Goal: Information Seeking & Learning: Learn about a topic

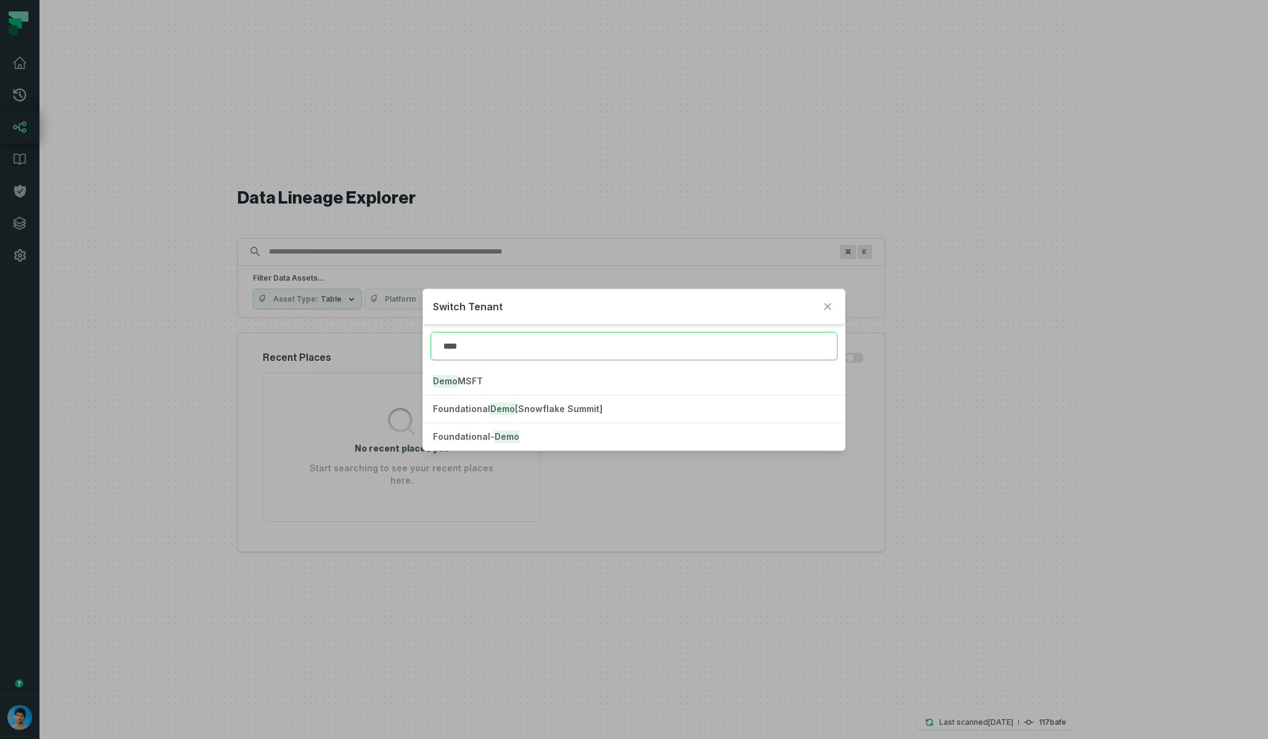
type input "****"
click button "Foundational- Demo" at bounding box center [633, 436] width 421 height 27
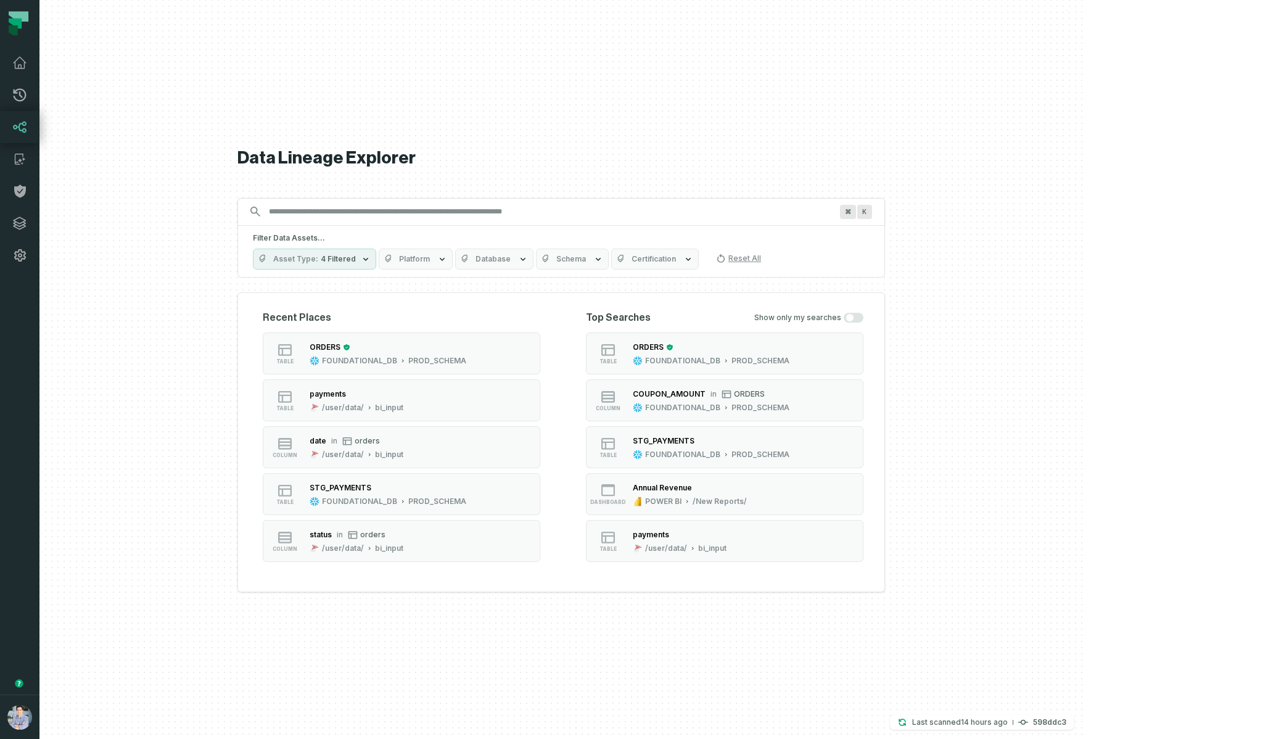
click at [453, 252] on button "Platform" at bounding box center [416, 259] width 74 height 21
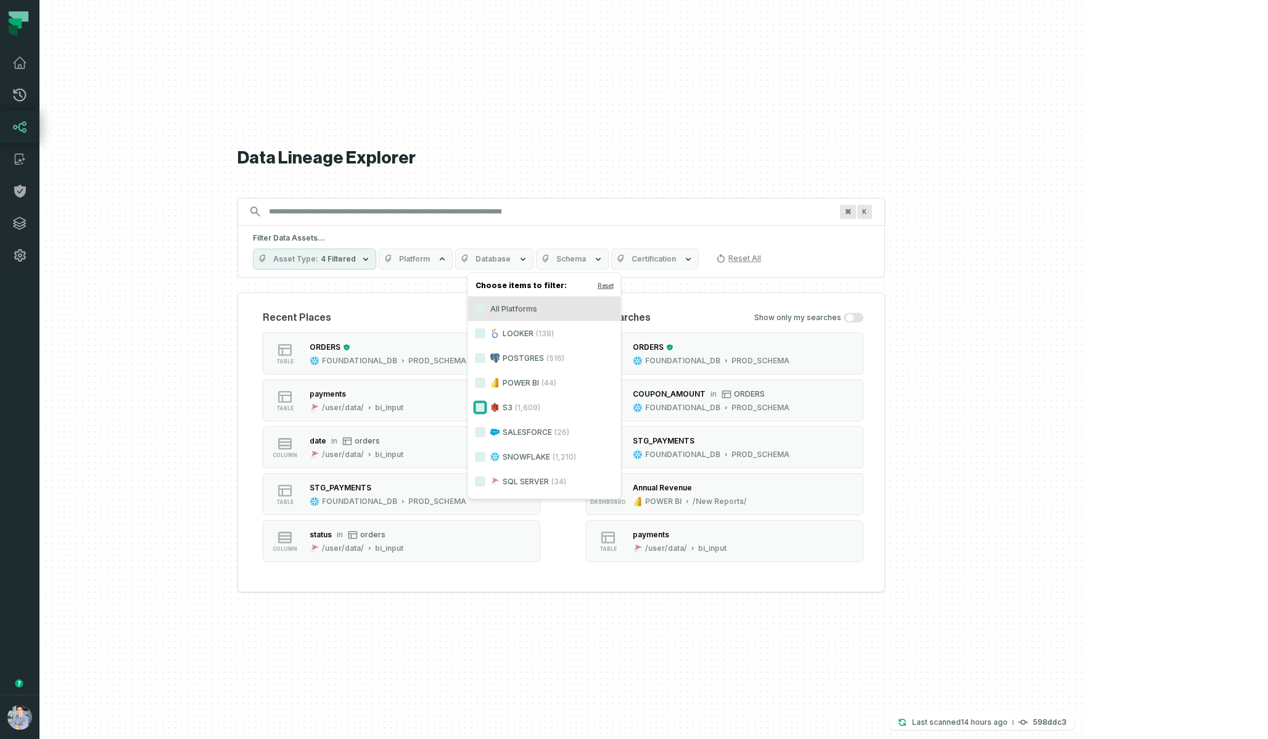
click at [476, 403] on button "S3 (1,609)" at bounding box center [480, 408] width 10 height 10
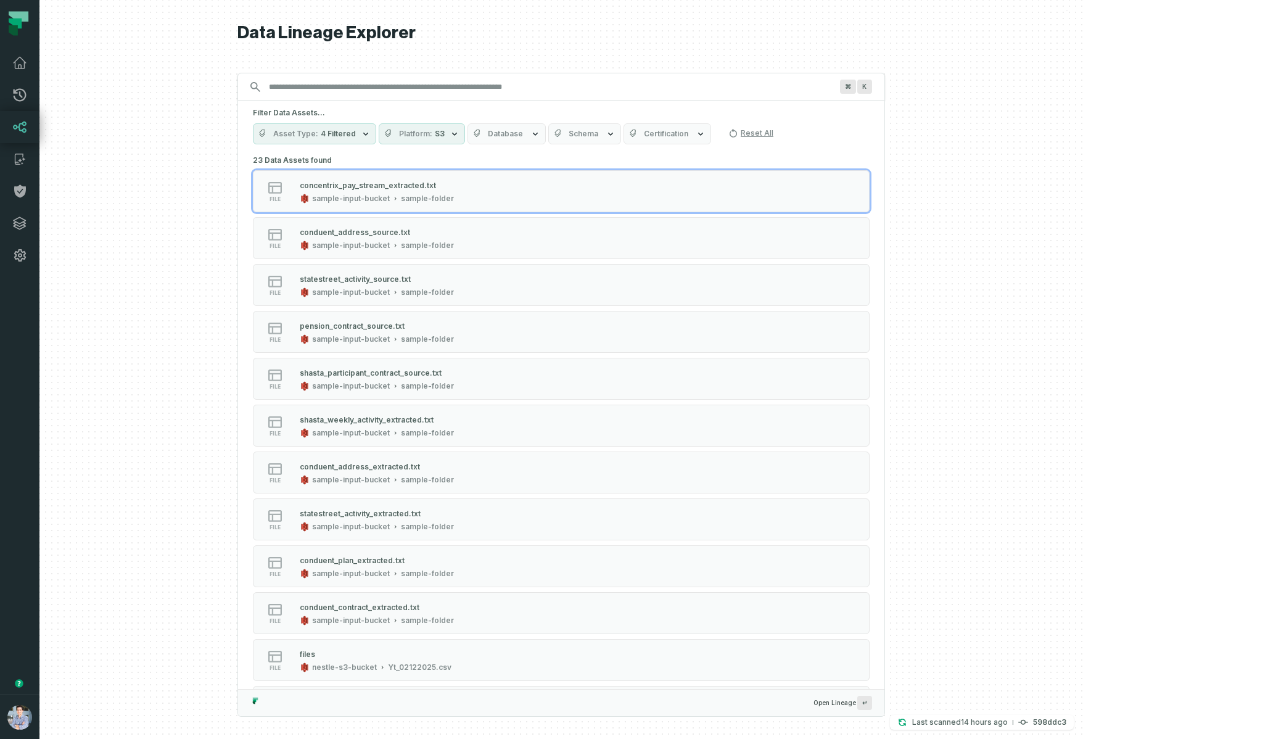
click at [572, 115] on h5 "Filter Data Assets..." at bounding box center [561, 113] width 617 height 10
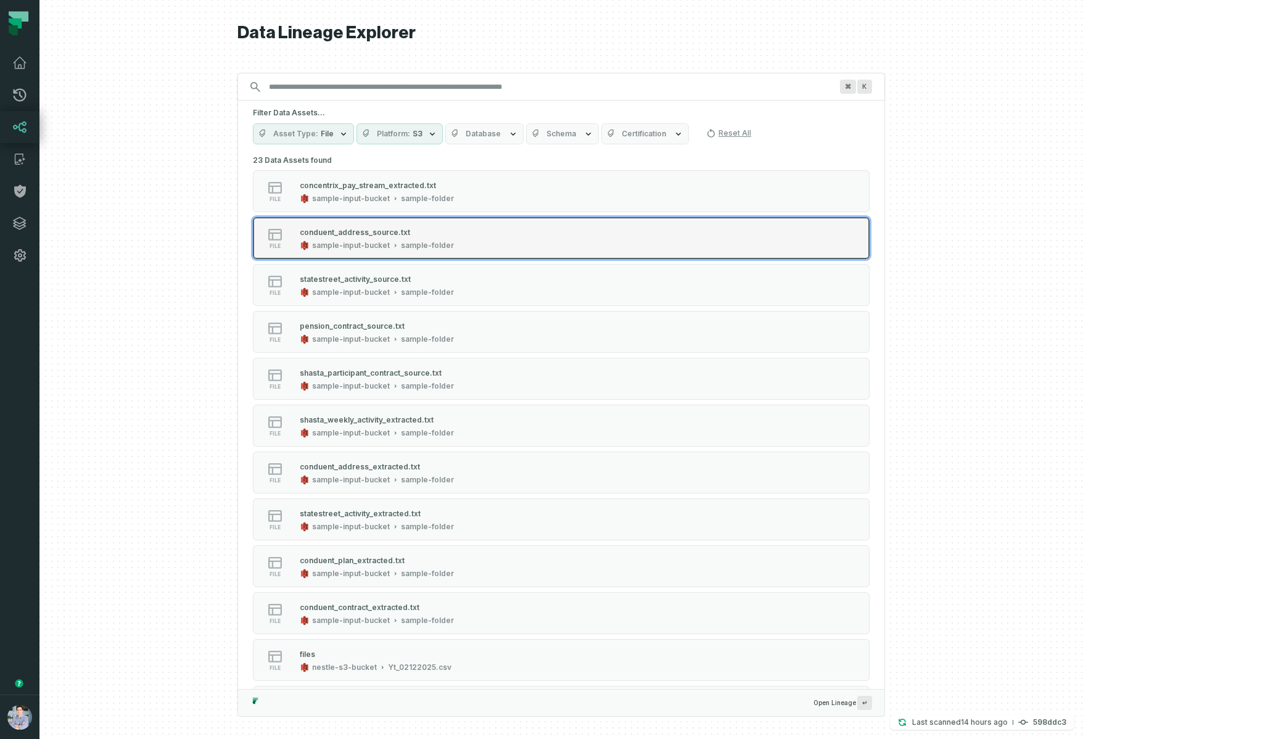
click at [454, 236] on div "conduent_address_source.txt" at bounding box center [377, 232] width 154 height 12
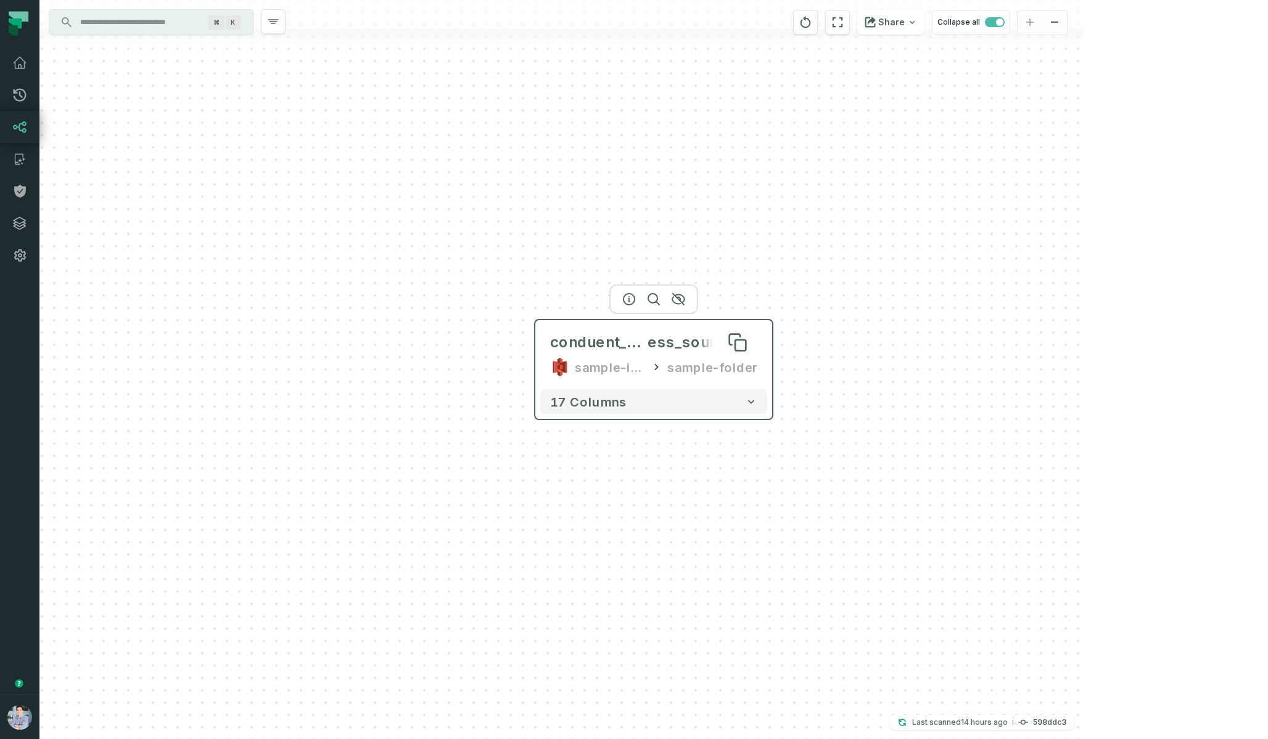
click at [632, 337] on span "conduent_addr" at bounding box center [598, 342] width 97 height 20
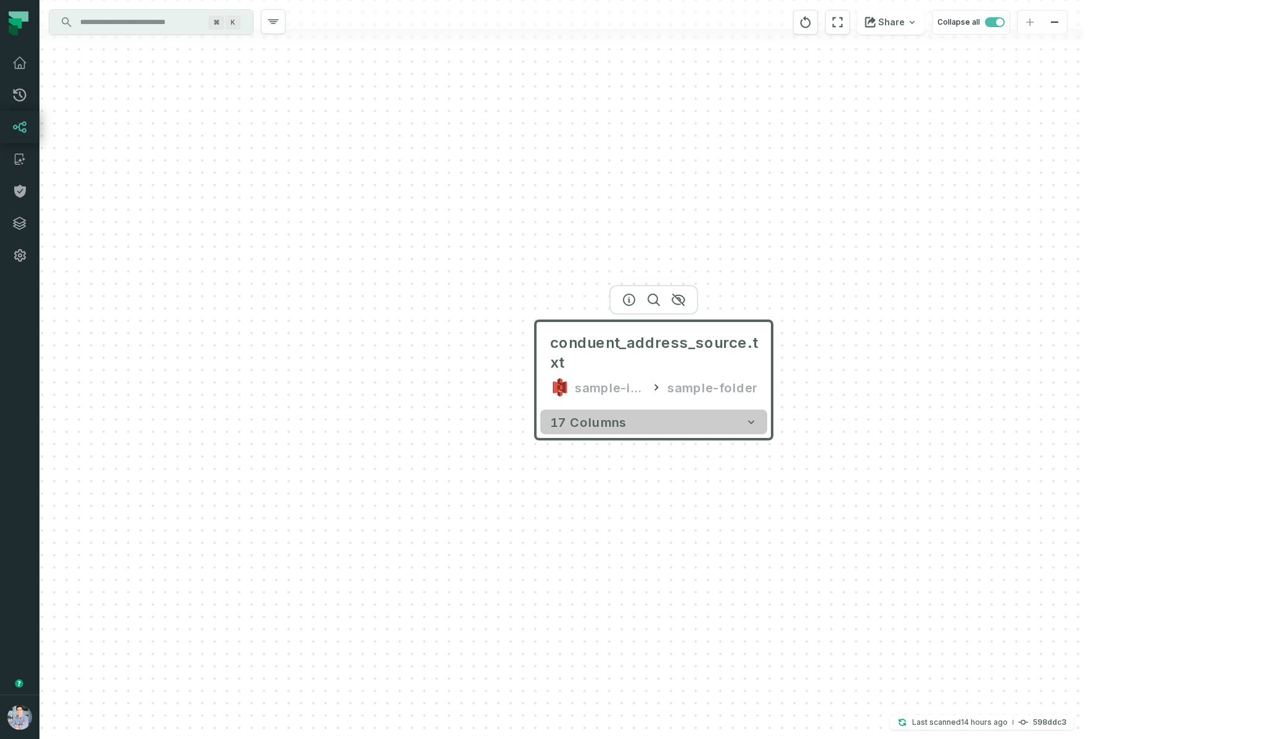
click at [634, 418] on button "17 columns" at bounding box center [653, 421] width 227 height 25
click at [667, 430] on button "17 columns" at bounding box center [653, 421] width 227 height 25
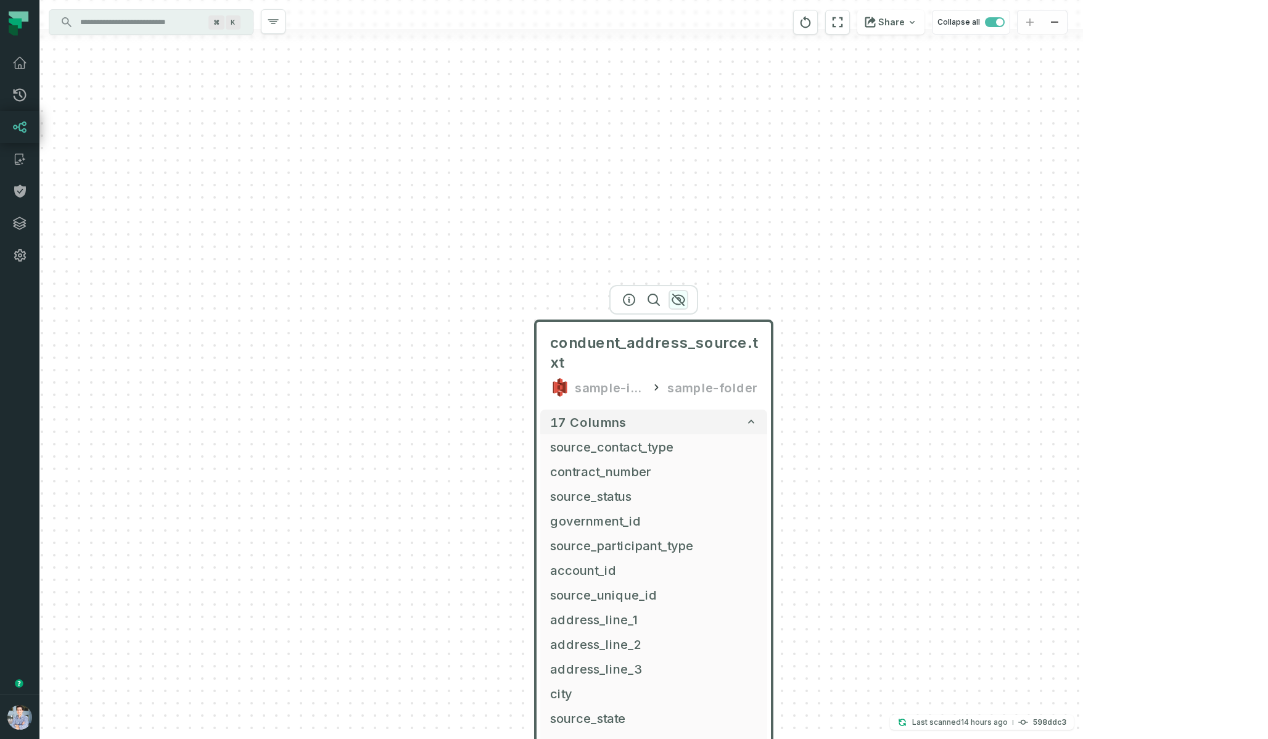
click at [677, 298] on icon "button" at bounding box center [678, 299] width 12 height 11
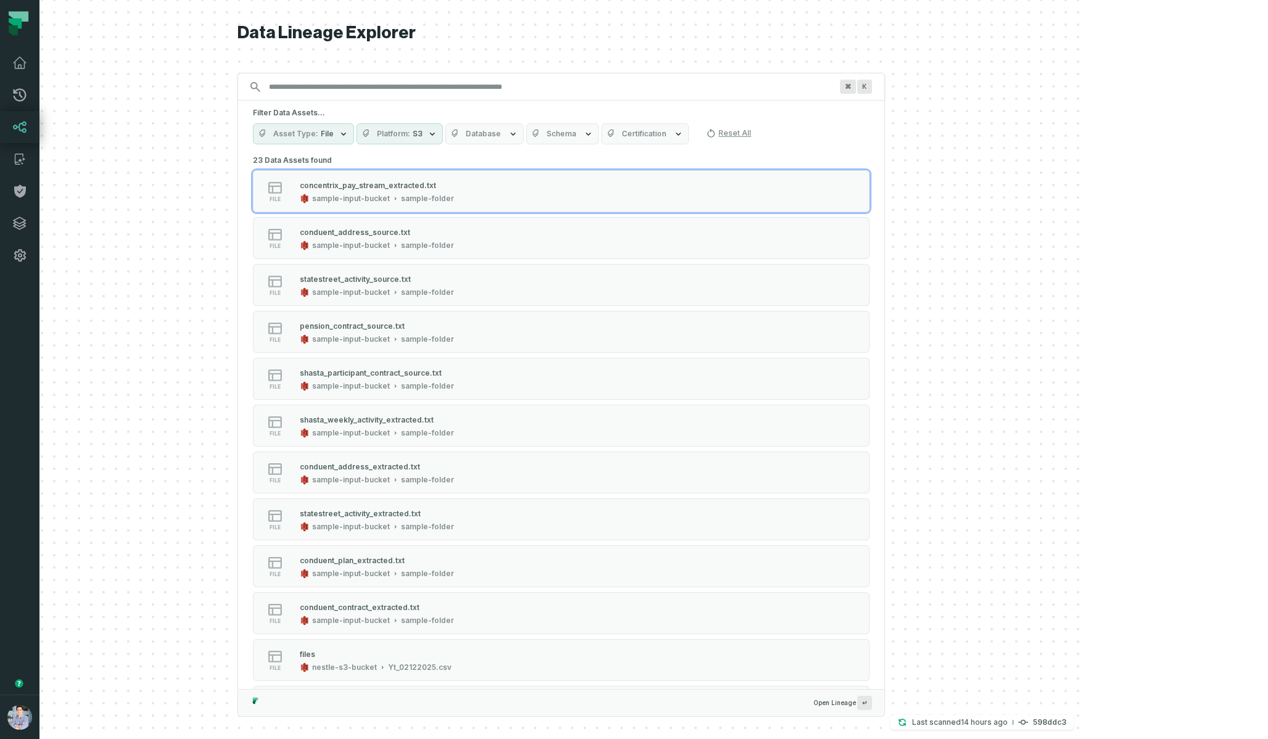
click at [410, 131] on span "Platform" at bounding box center [393, 134] width 33 height 10
click at [458, 181] on button "S3 (23)" at bounding box center [460, 184] width 10 height 10
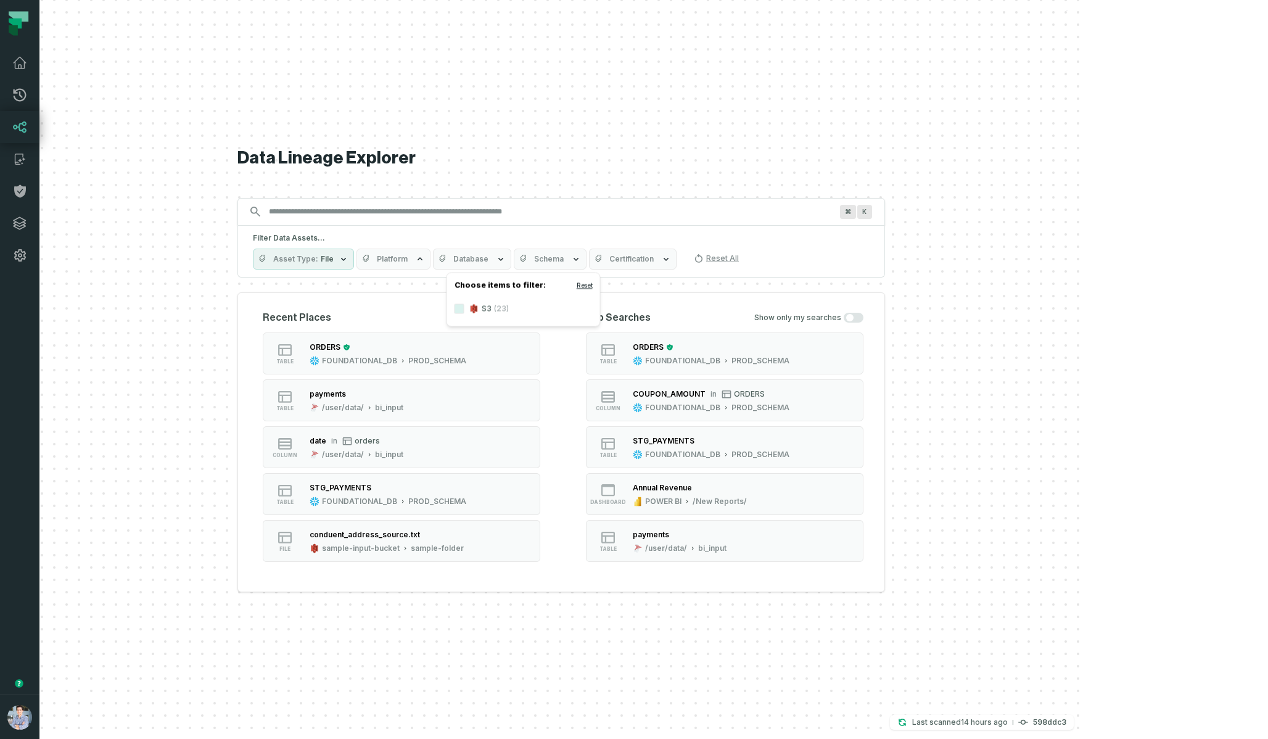
click at [578, 281] on button "Reset" at bounding box center [585, 286] width 16 height 10
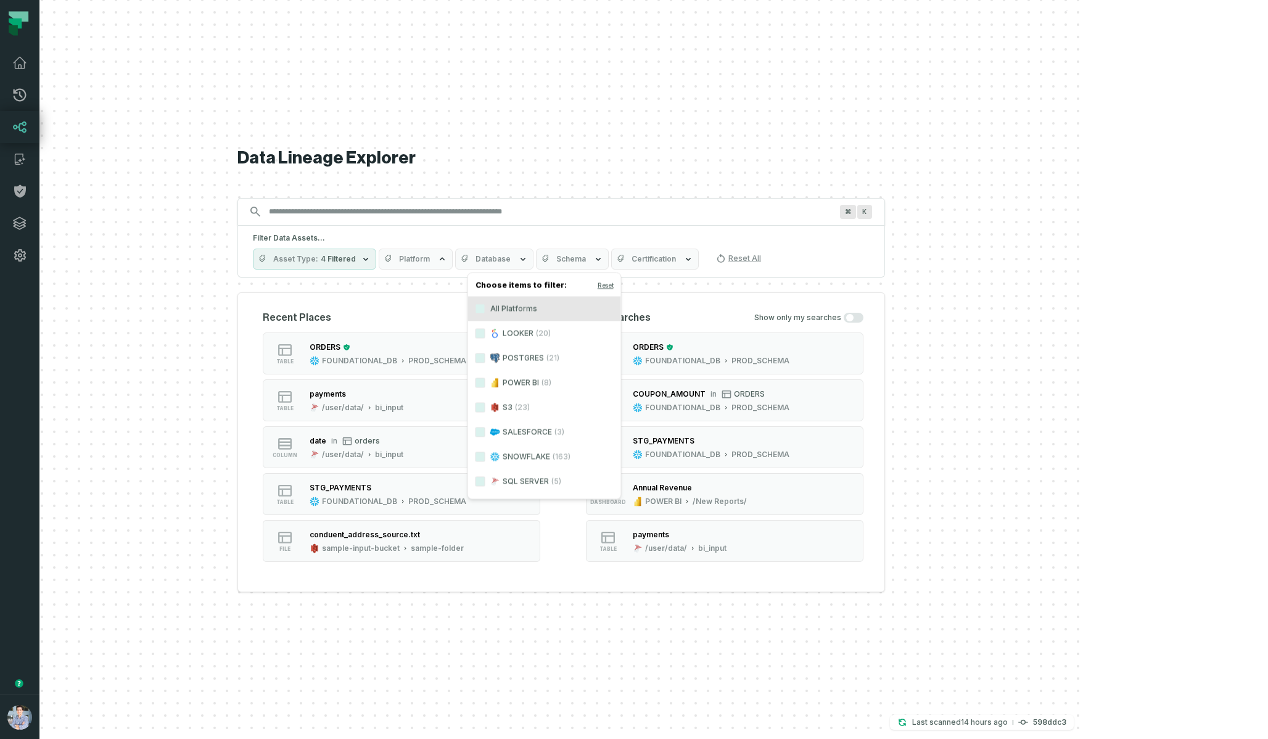
click at [501, 356] on label "POSTGRES (21)" at bounding box center [544, 358] width 153 height 25
click at [485, 356] on button "POSTGRES (21)" at bounding box center [480, 358] width 10 height 10
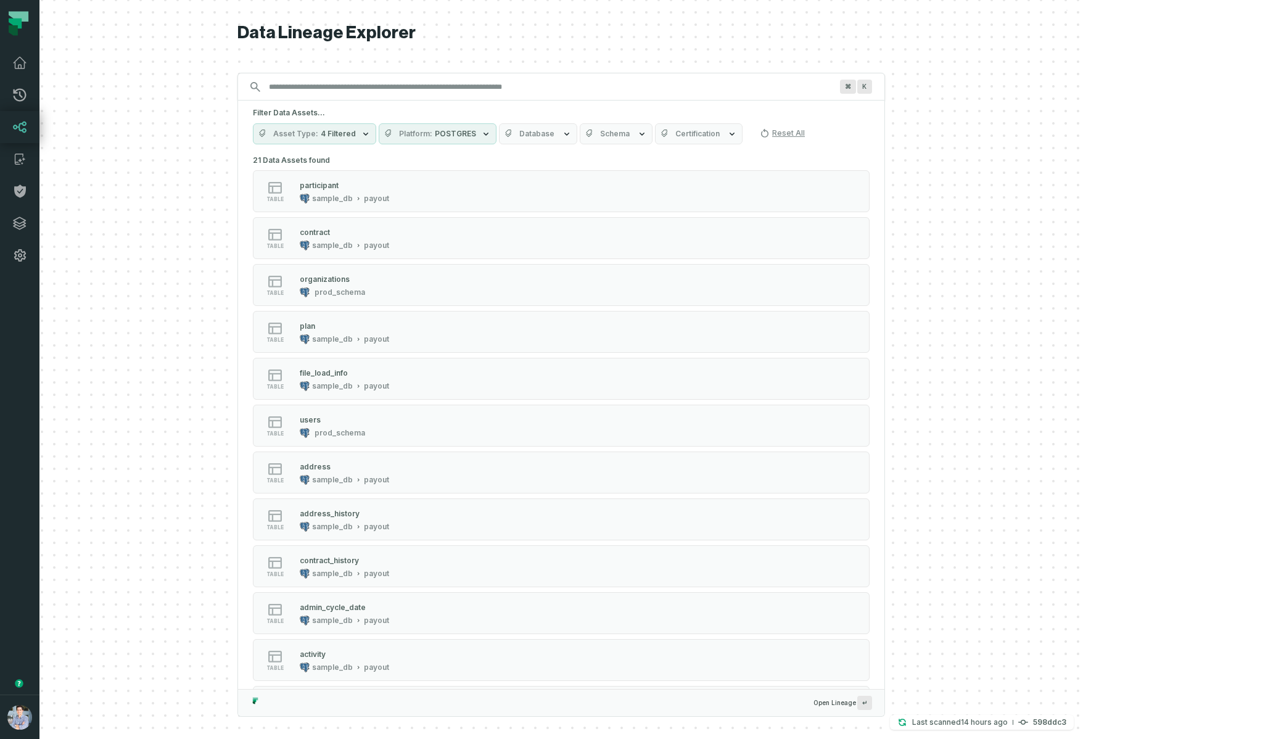
click at [588, 110] on h5 "Filter Data Assets..." at bounding box center [561, 113] width 617 height 10
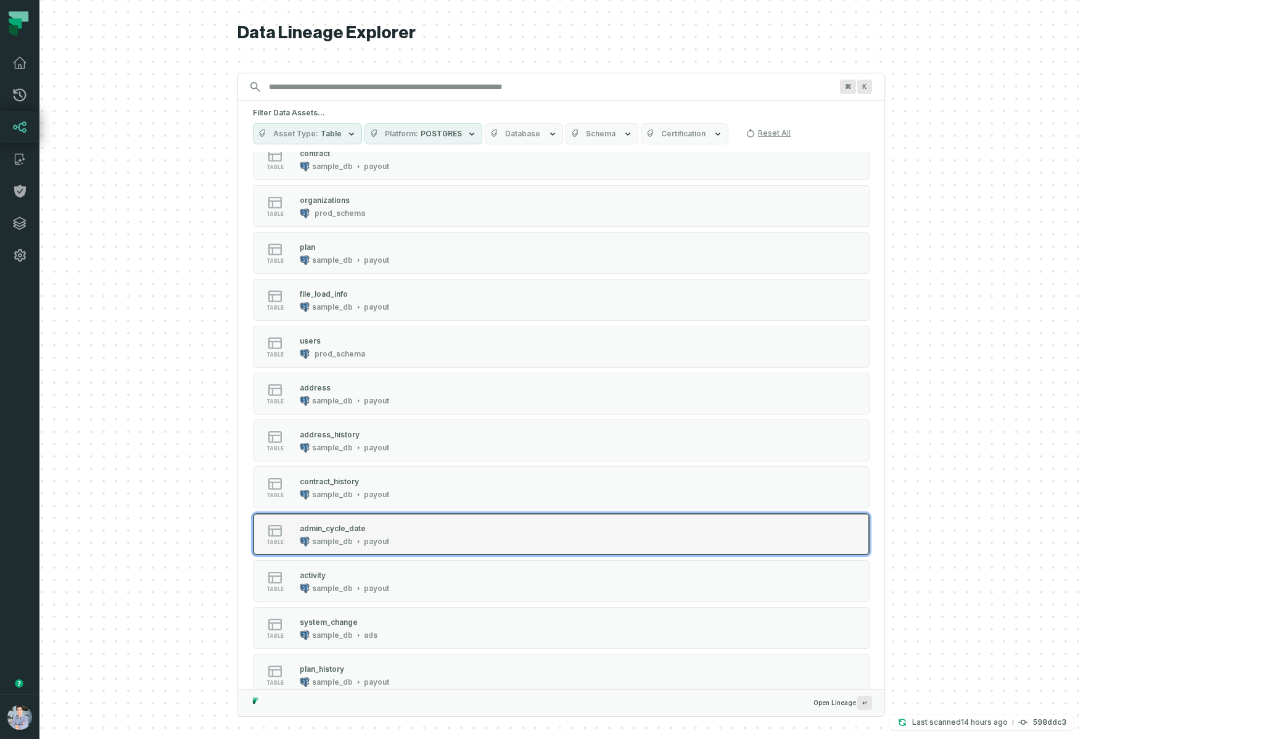
scroll to position [81, 0]
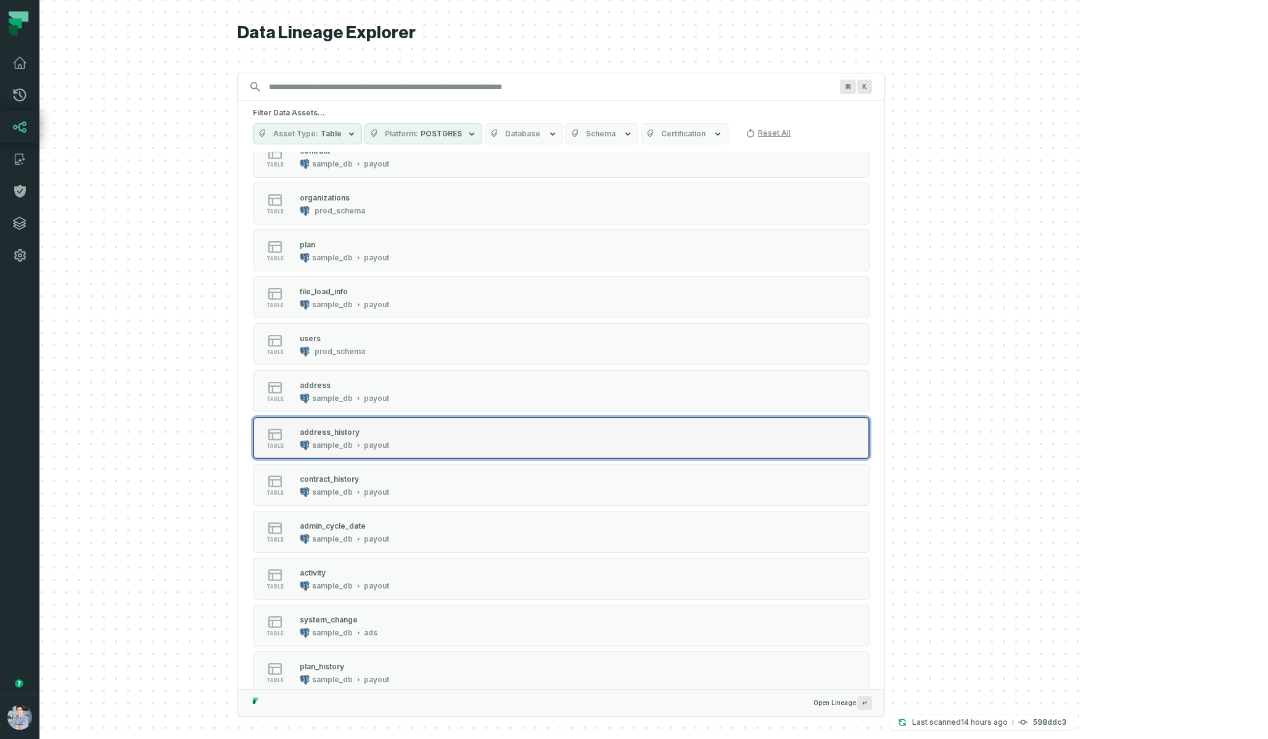
click at [389, 437] on div "address_history" at bounding box center [344, 432] width 89 height 12
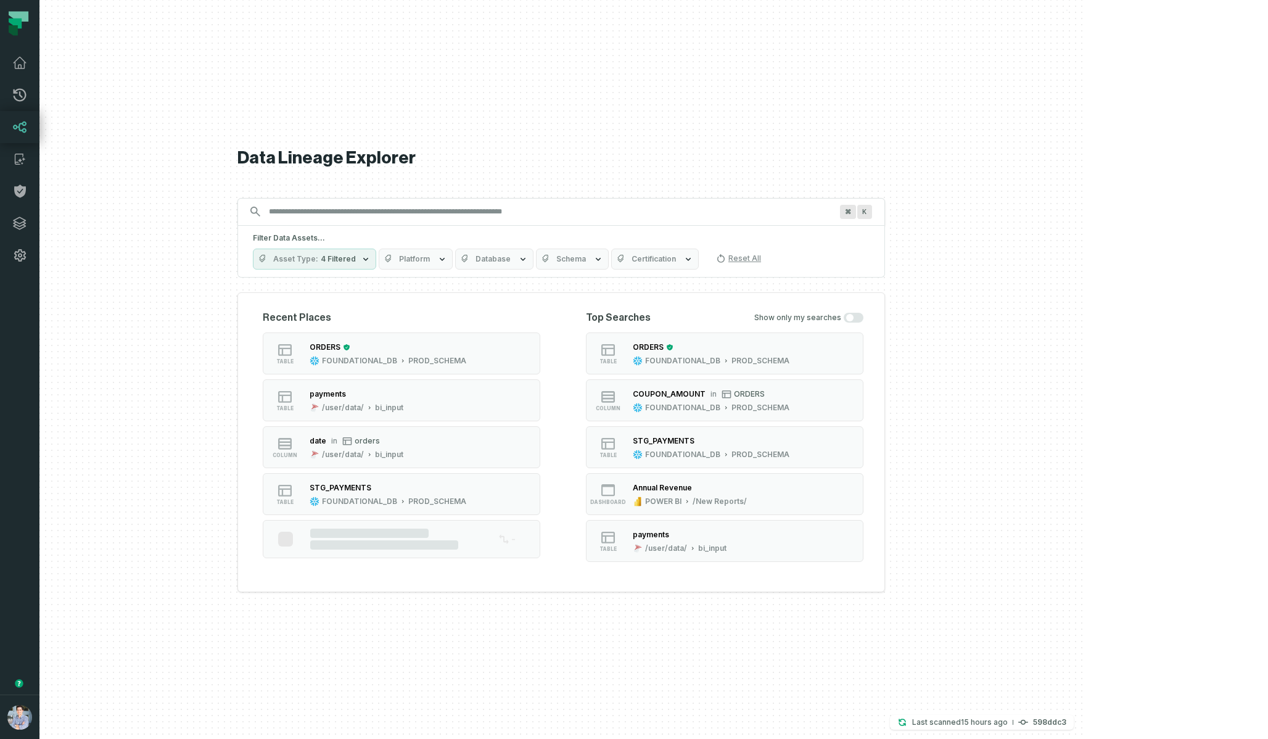
click at [430, 258] on span "Platform" at bounding box center [414, 259] width 31 height 10
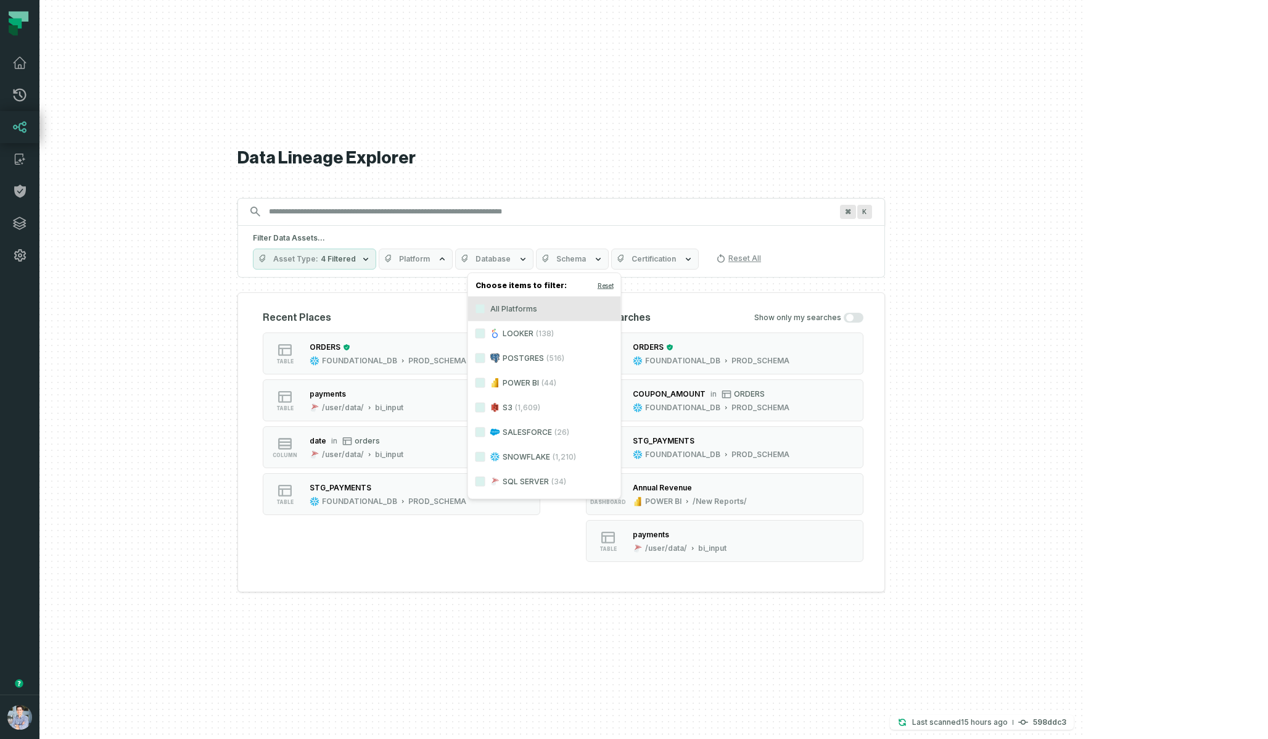
click at [505, 356] on label "POSTGRES (516)" at bounding box center [544, 358] width 153 height 25
click at [485, 356] on button "POSTGRES (516)" at bounding box center [480, 358] width 10 height 10
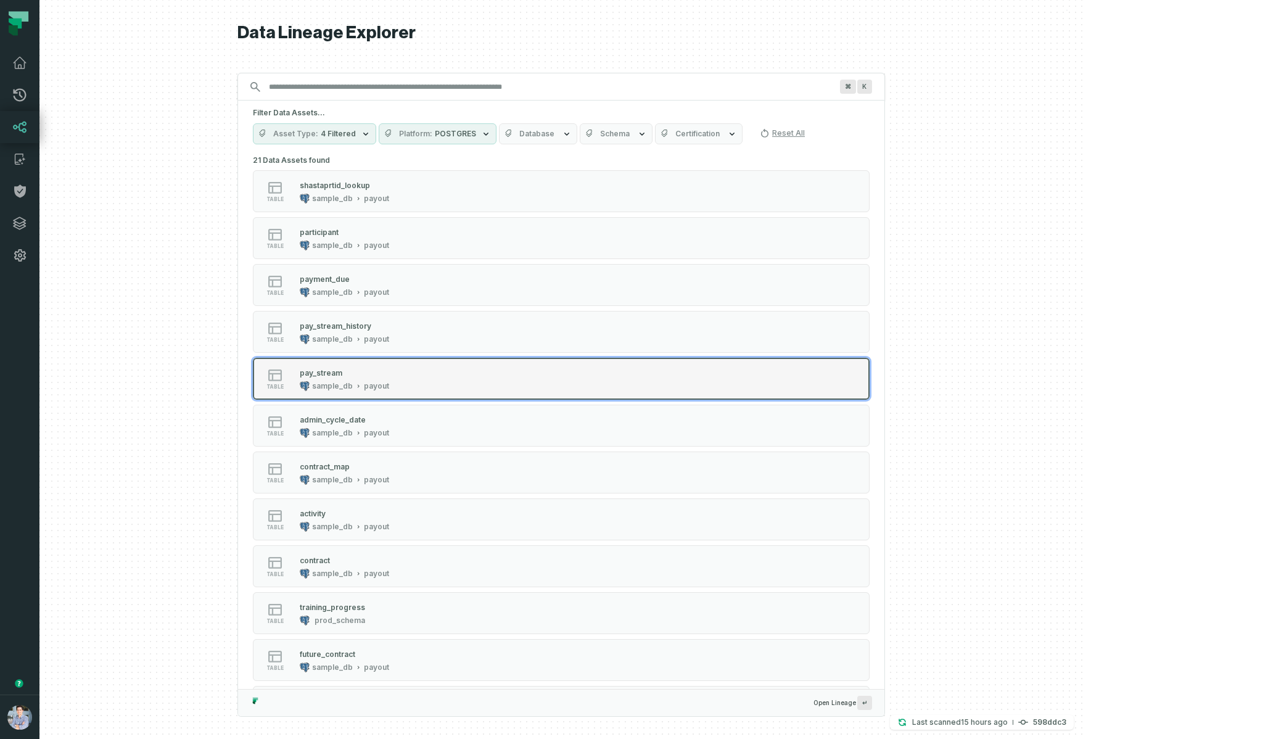
click at [342, 369] on div "pay_stream" at bounding box center [321, 372] width 43 height 9
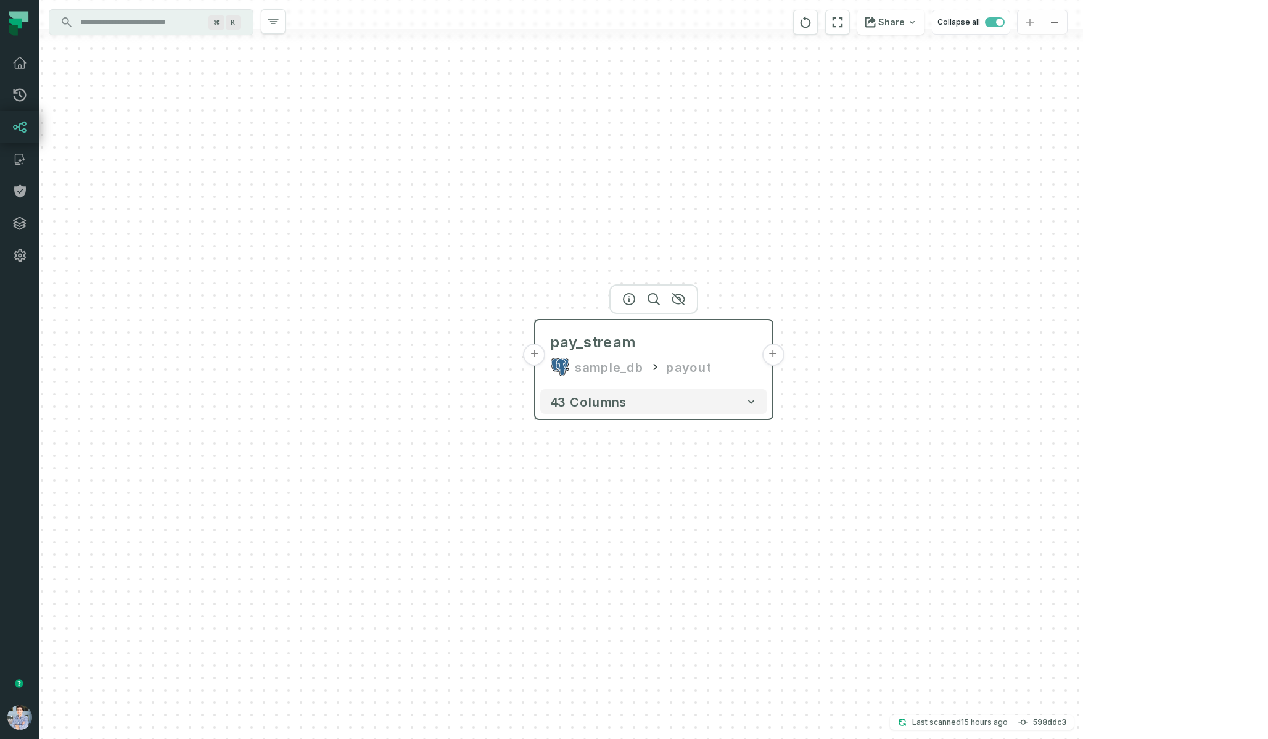
click at [540, 359] on button "+" at bounding box center [535, 355] width 22 height 22
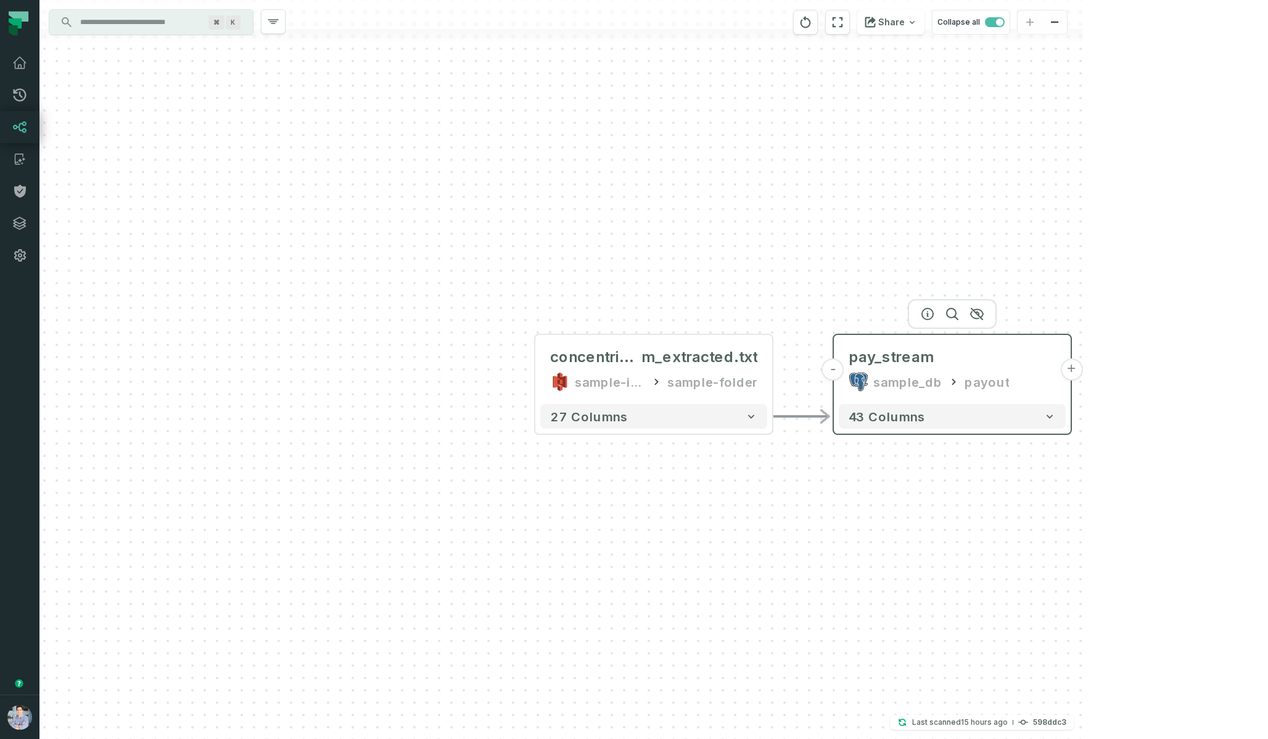
click at [1073, 376] on button "+" at bounding box center [1071, 369] width 22 height 22
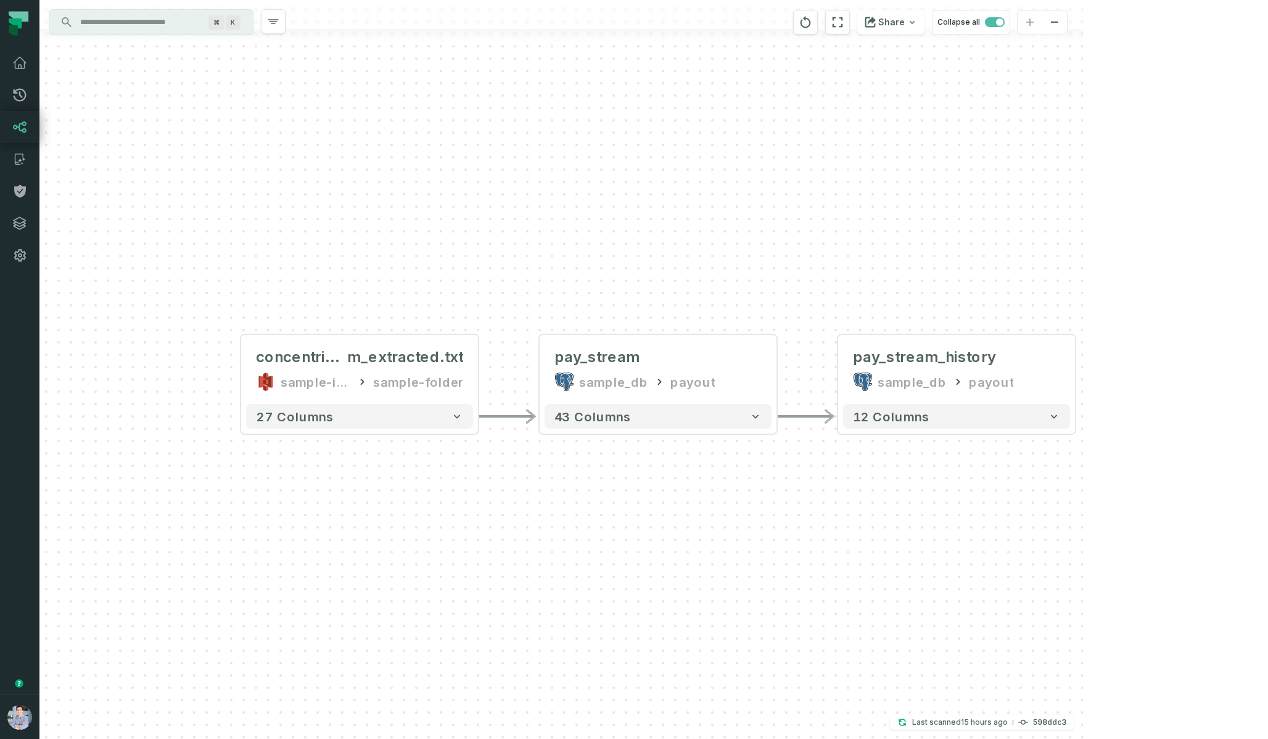
drag, startPoint x: 349, startPoint y: 543, endPoint x: 653, endPoint y: 543, distance: 304.0
click at [653, 543] on div "- pay_stream_history sample_db payout 12 columns + concentrix_pay_strea m_extra…" at bounding box center [560, 369] width 1043 height 739
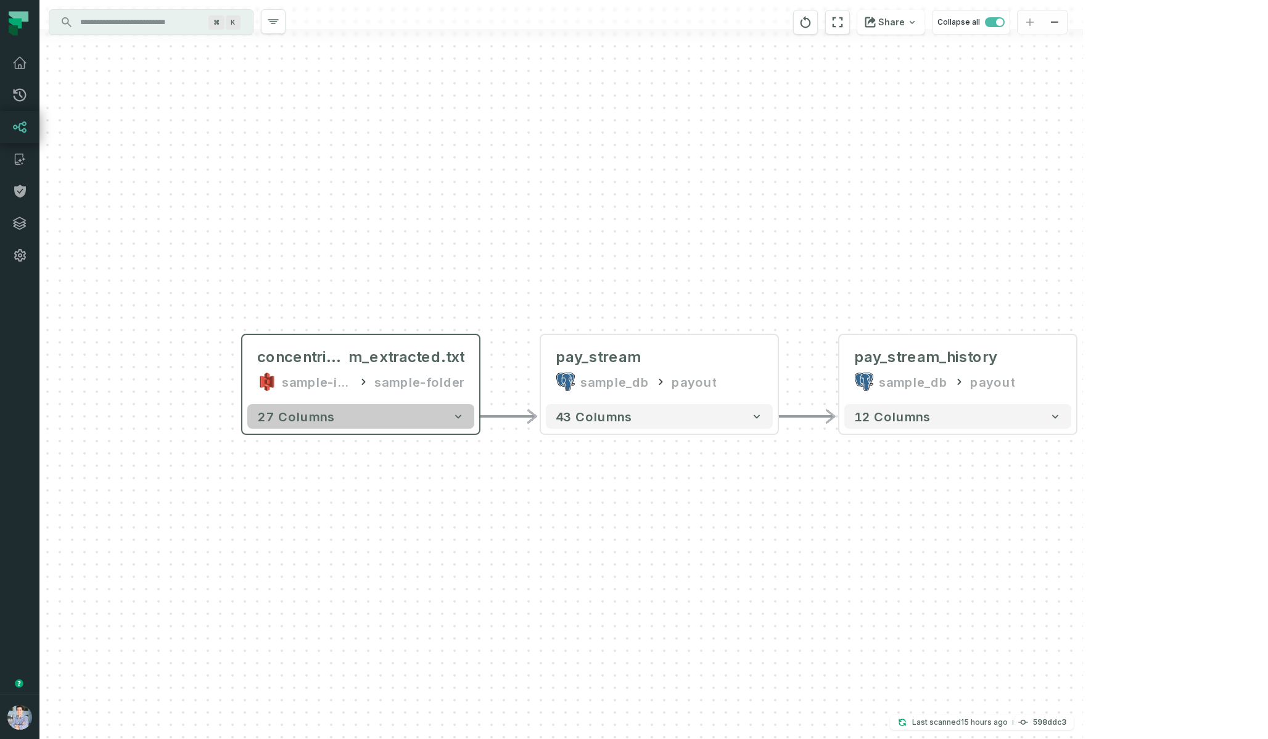
click at [379, 418] on button "27 columns" at bounding box center [360, 416] width 227 height 25
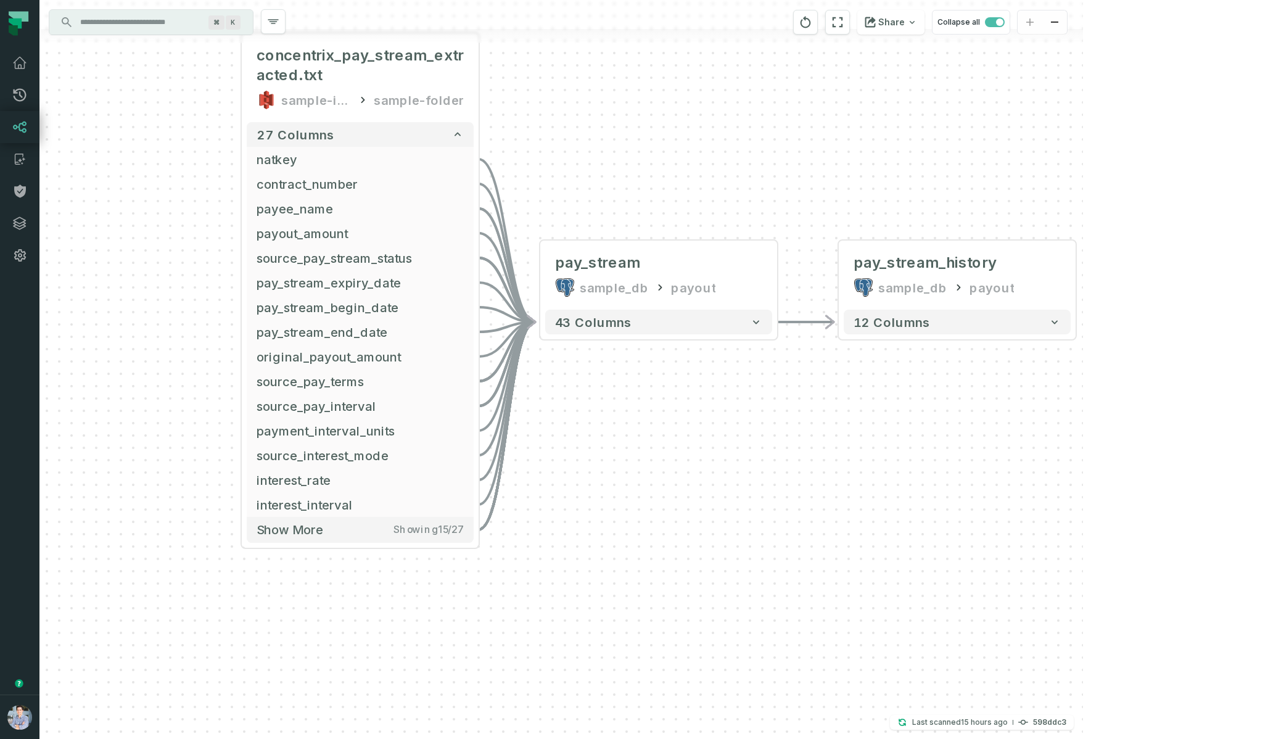
drag, startPoint x: 627, startPoint y: 485, endPoint x: 626, endPoint y: 184, distance: 301.6
click at [626, 184] on div "- pay_stream_history sample_db payout 12 columns + concentrix_pay_stream_extrac…" at bounding box center [560, 369] width 1043 height 739
click at [583, 321] on span "43 columns" at bounding box center [593, 322] width 76 height 15
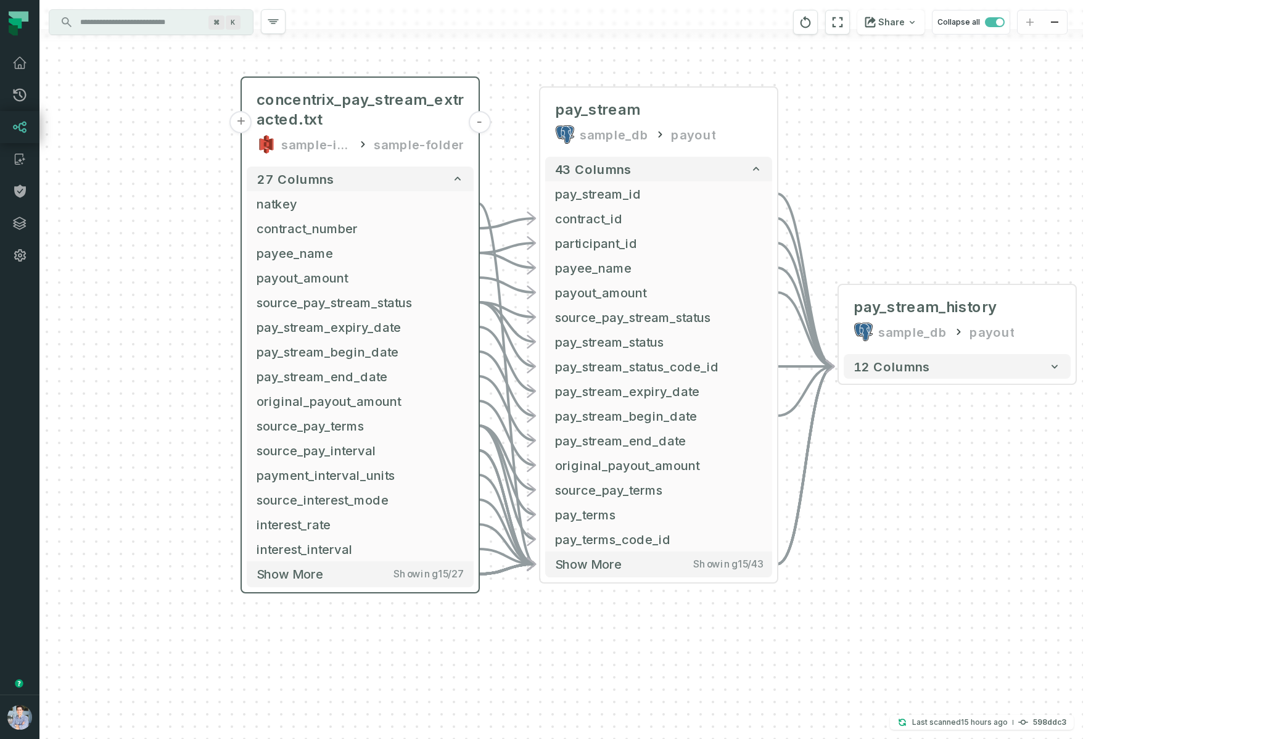
drag, startPoint x: 477, startPoint y: 230, endPoint x: 477, endPoint y: 76, distance: 153.6
click at [477, 76] on div "- pay_stream_history sample_db payout 12 columns + concentrix_pay_stream_extrac…" at bounding box center [560, 369] width 1043 height 739
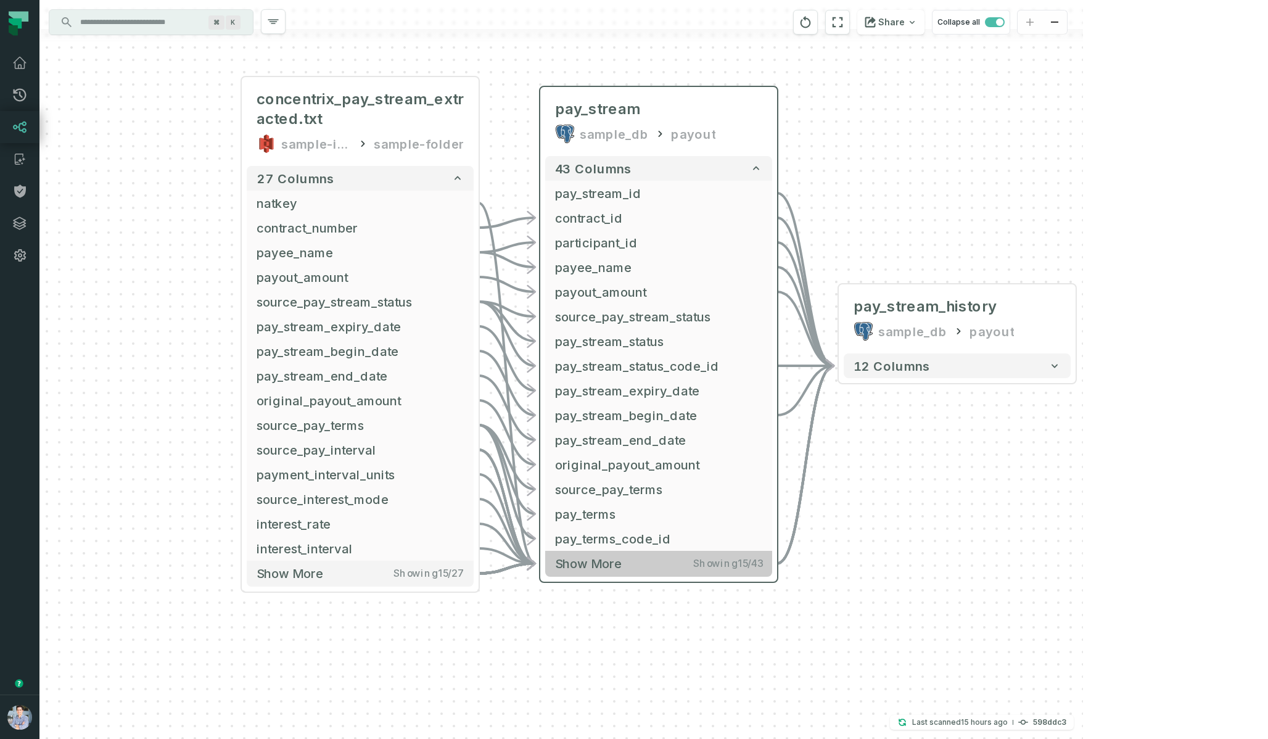
click at [654, 566] on button "Show more Showing 15 / 43" at bounding box center [658, 563] width 227 height 25
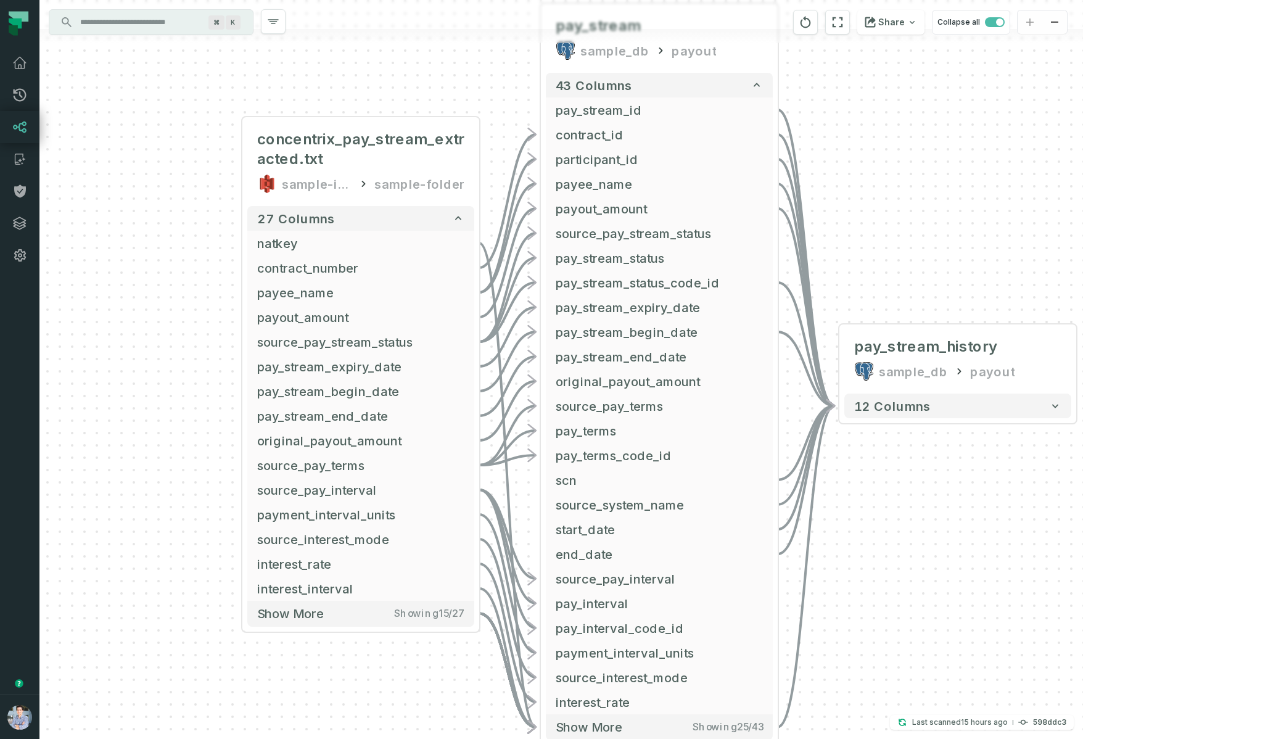
drag, startPoint x: 891, startPoint y: 672, endPoint x: 886, endPoint y: 513, distance: 158.6
click at [886, 513] on div "- pay_stream_history sample_db payout 12 columns + concentrix_pay_stream_extrac…" at bounding box center [560, 369] width 1043 height 739
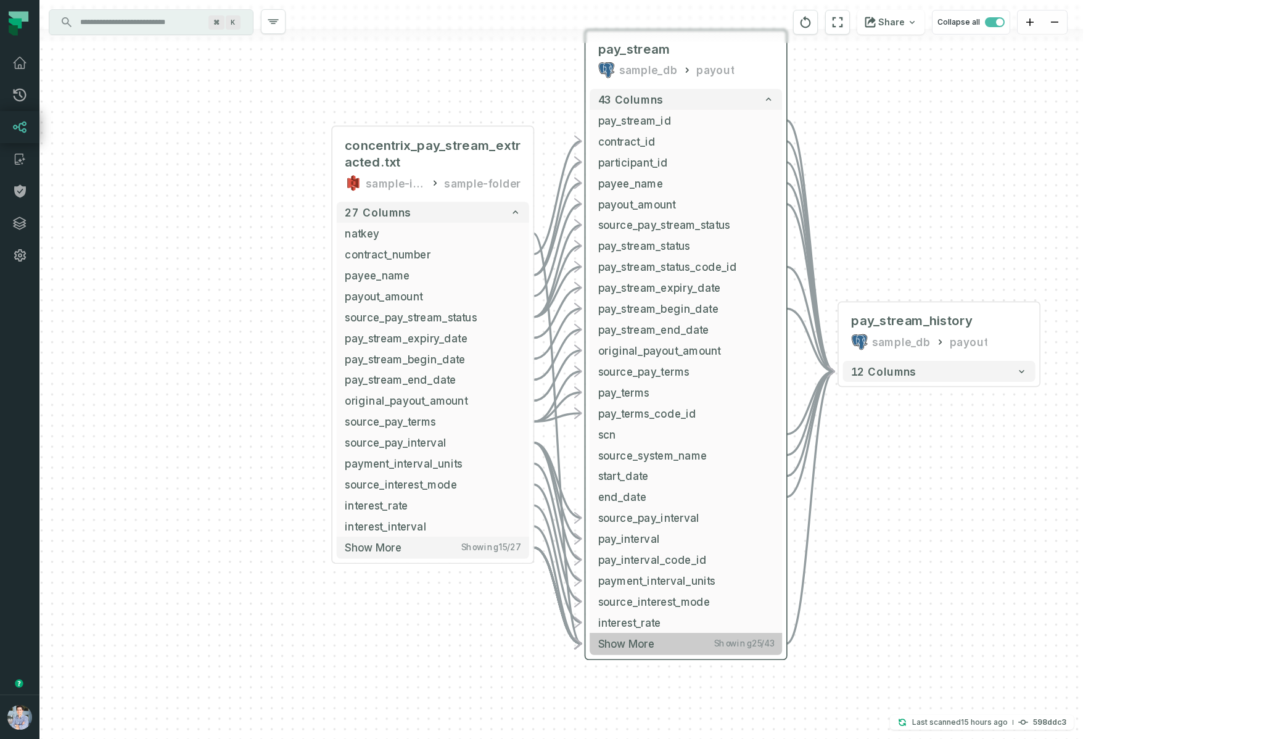
click at [657, 641] on button "Show more Showing 25 / 43" at bounding box center [686, 644] width 192 height 22
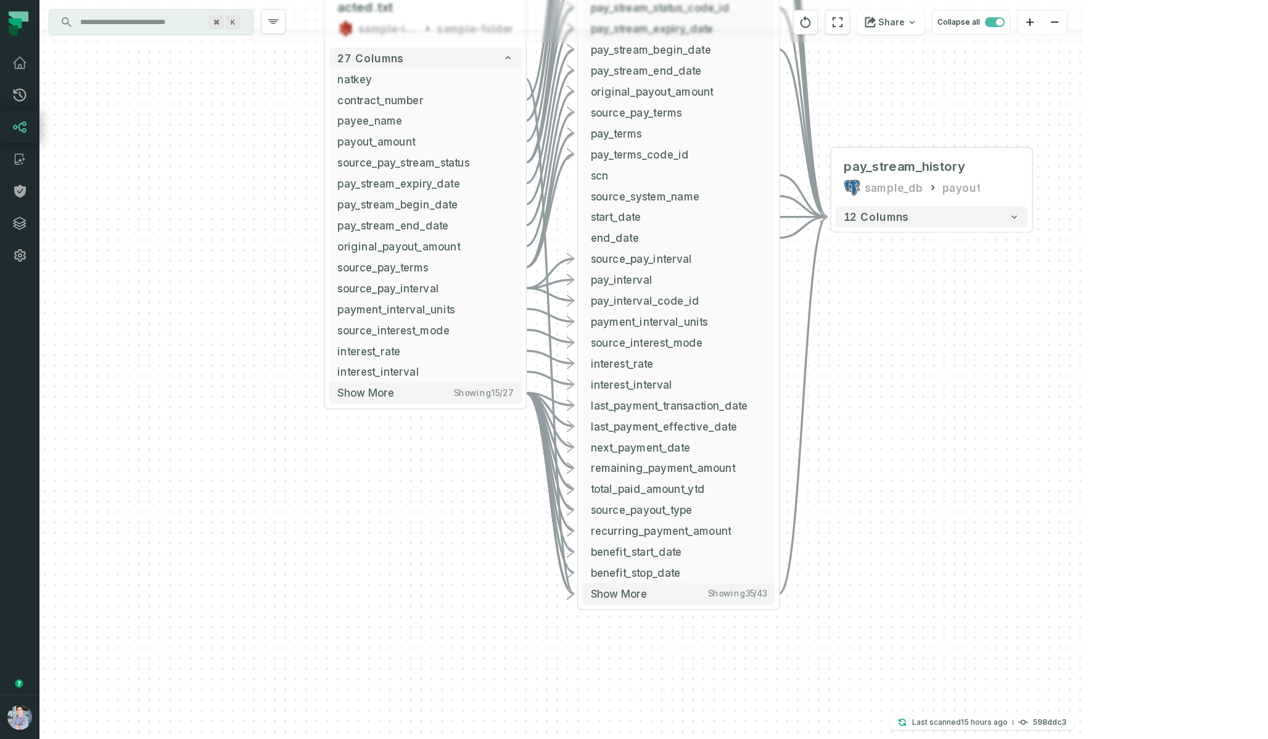
drag, startPoint x: 911, startPoint y: 675, endPoint x: 904, endPoint y: 416, distance: 259.7
click at [904, 415] on div "- pay_stream_history sample_db payout 12 columns + concentrix_pay_stream_extrac…" at bounding box center [560, 369] width 1043 height 739
click at [457, 391] on span "Showing 15 / 27" at bounding box center [484, 391] width 60 height 10
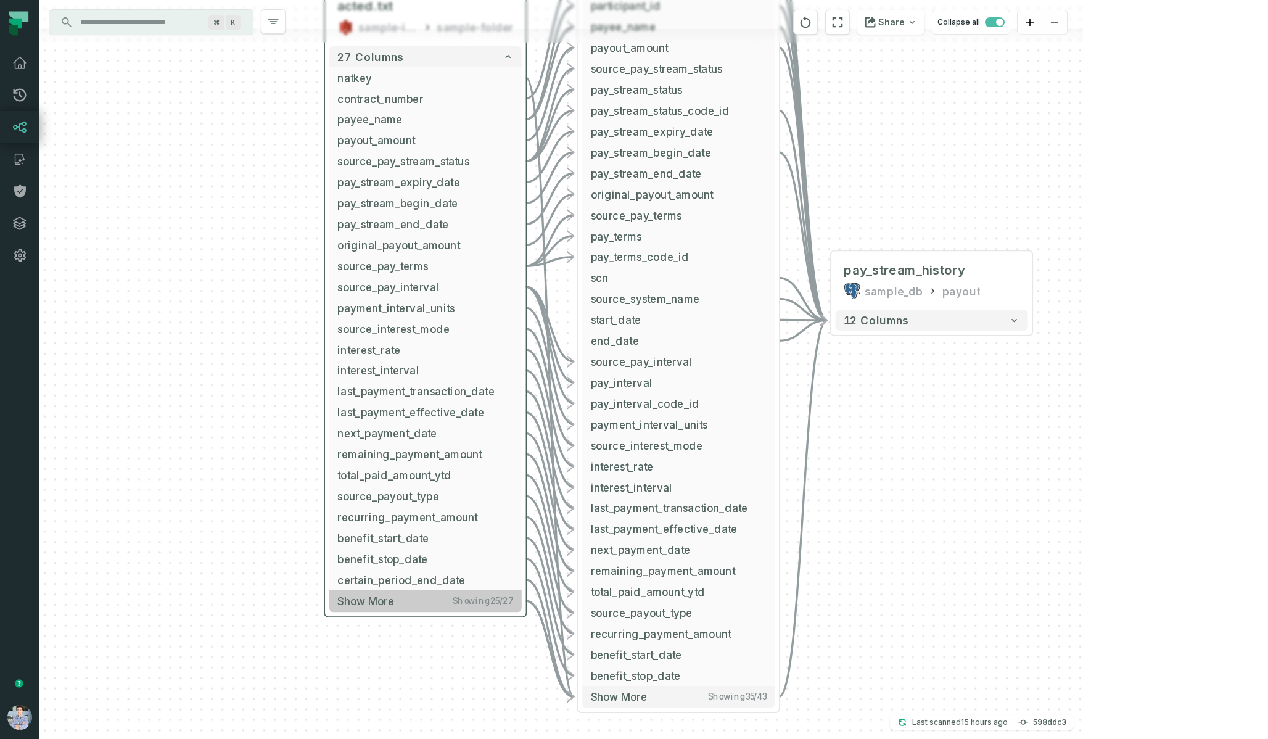
click at [446, 607] on button "Show more Showing 25 / 27" at bounding box center [425, 601] width 192 height 22
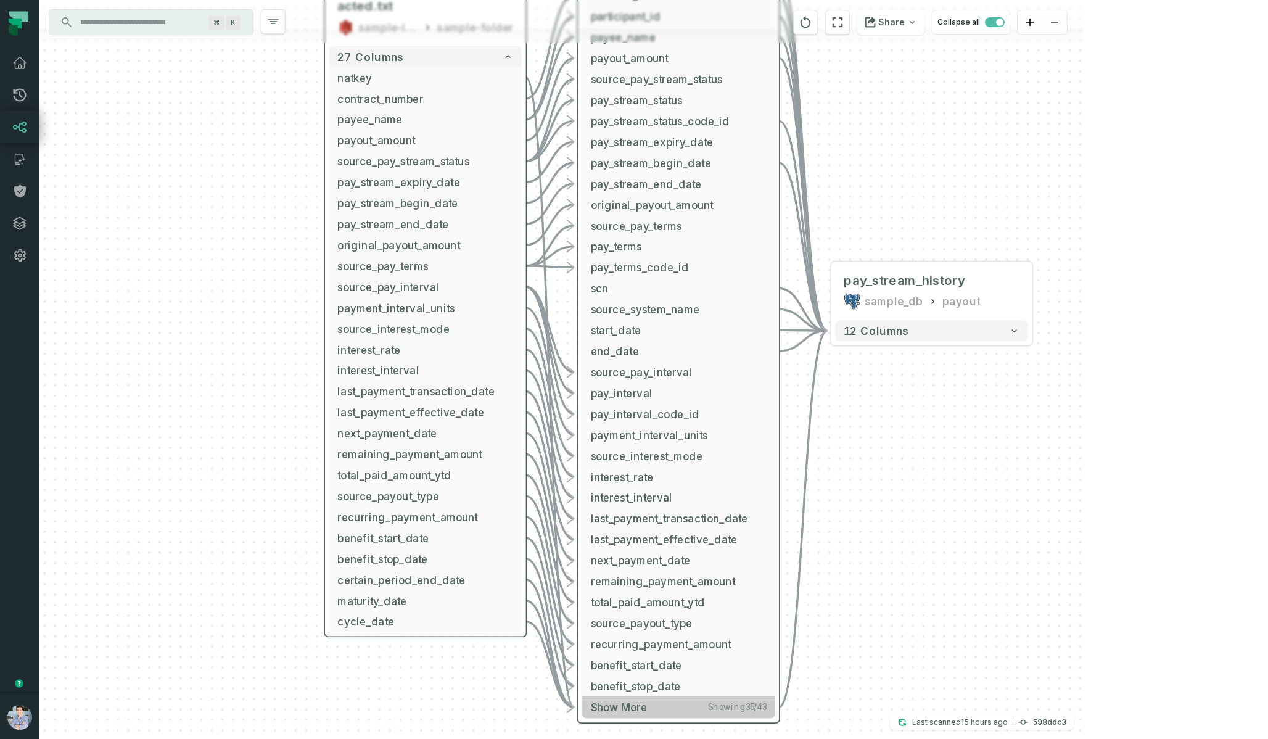
click at [720, 716] on button "Show more Showing 35 / 43" at bounding box center [678, 707] width 192 height 22
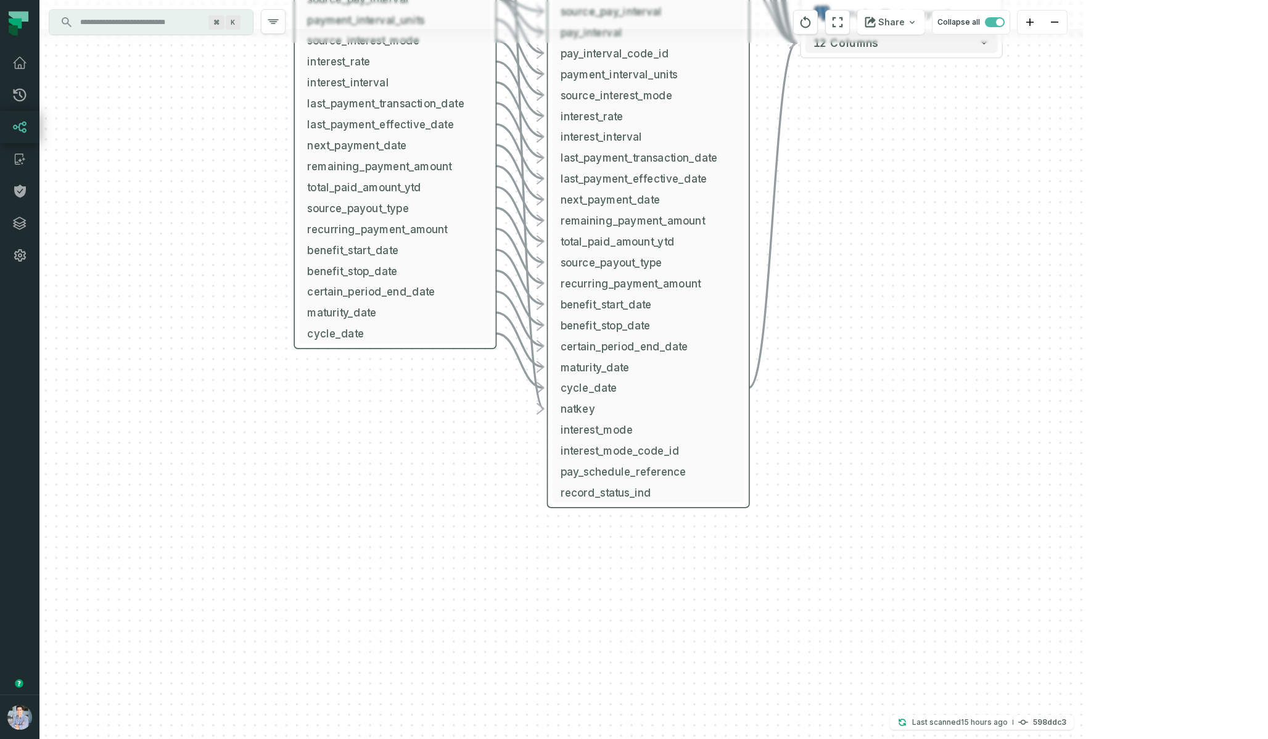
drag, startPoint x: 1006, startPoint y: 678, endPoint x: 969, endPoint y: 344, distance: 336.3
click at [970, 342] on div "- pay_stream_history sample_db payout 12 columns + concentrix_pay_stream_extrac…" at bounding box center [560, 369] width 1043 height 739
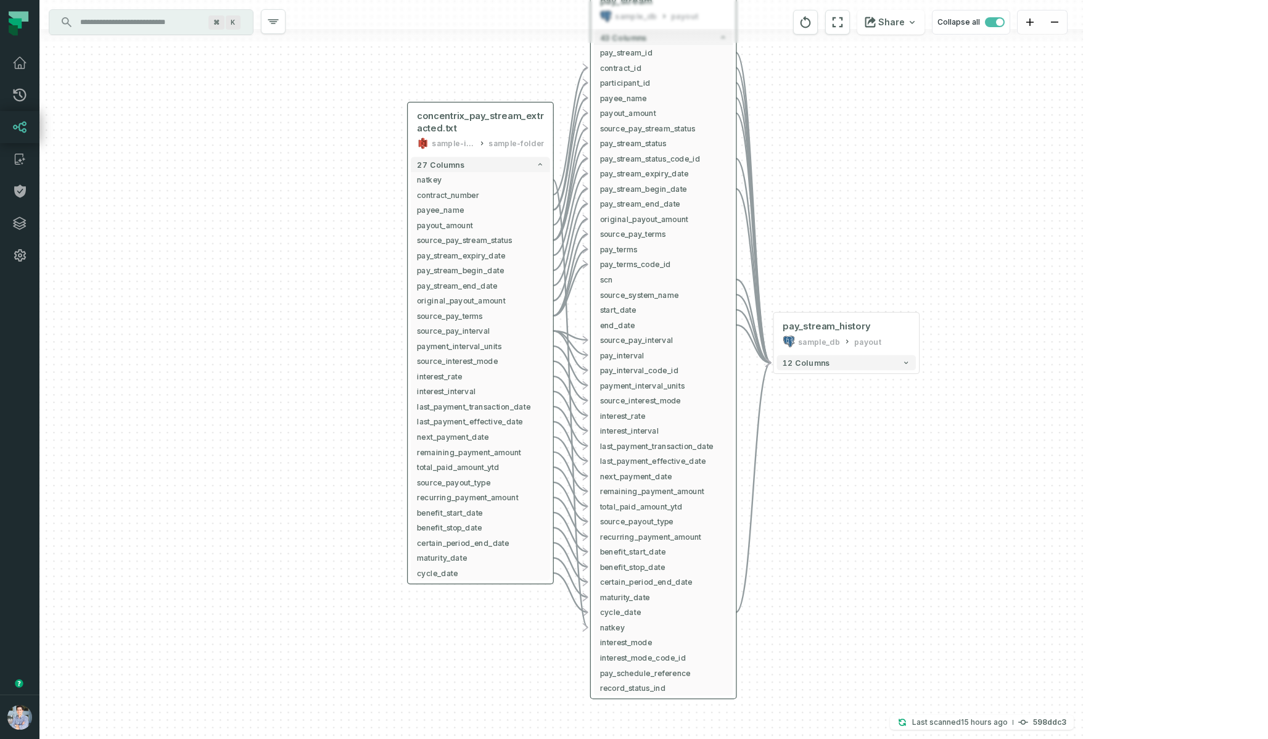
drag, startPoint x: 880, startPoint y: 354, endPoint x: 874, endPoint y: 553, distance: 198.7
click at [874, 553] on div "- pay_stream_history sample_db payout 12 columns + concentrix_pay_stream_extrac…" at bounding box center [560, 369] width 1043 height 739
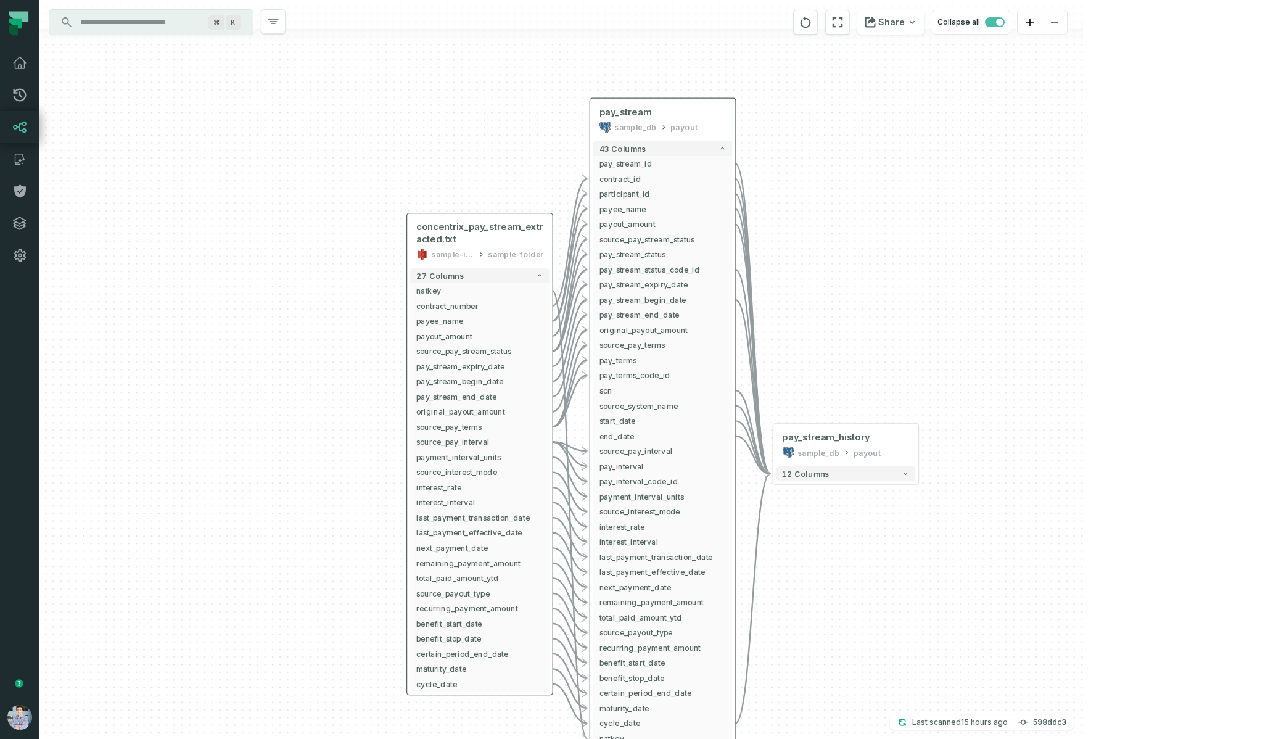
drag, startPoint x: 863, startPoint y: 464, endPoint x: 865, endPoint y: 577, distance: 112.3
click at [865, 577] on div "- pay_stream_history sample_db payout 12 columns + concentrix_pay_stream_extrac…" at bounding box center [560, 369] width 1043 height 739
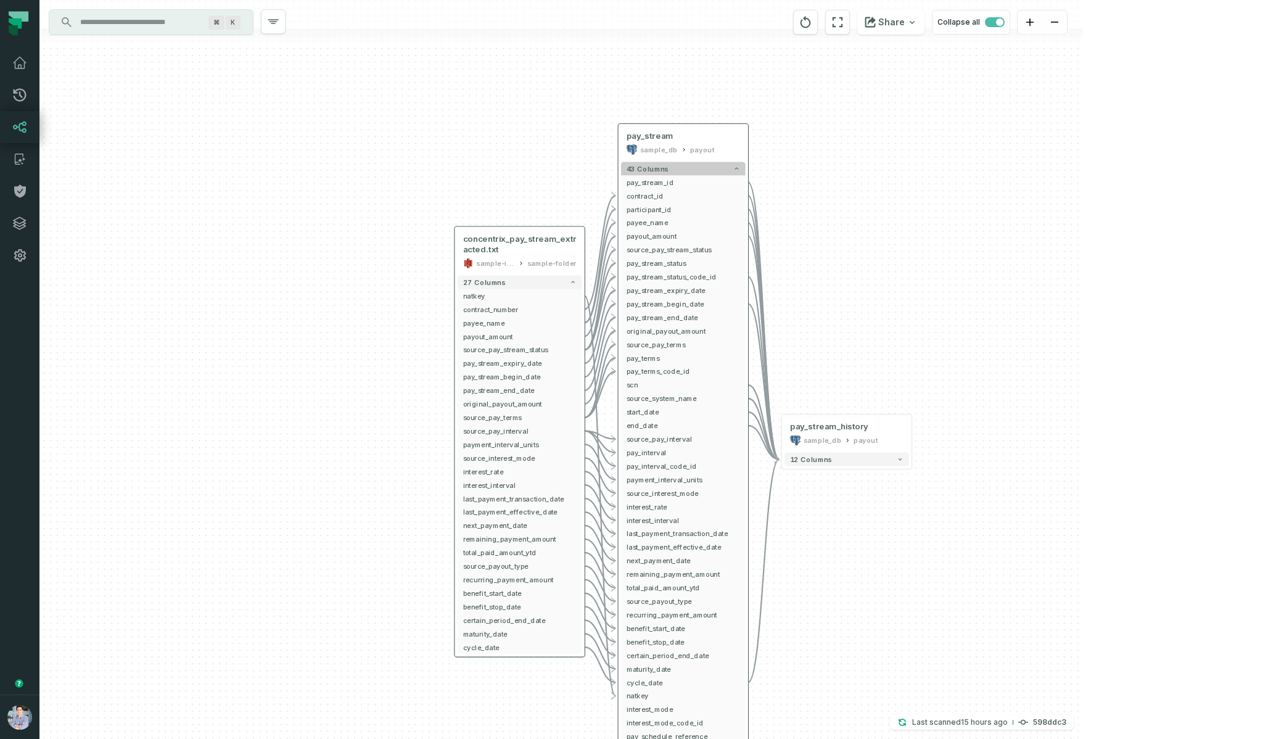
click at [664, 167] on span "43 columns" at bounding box center [648, 169] width 42 height 8
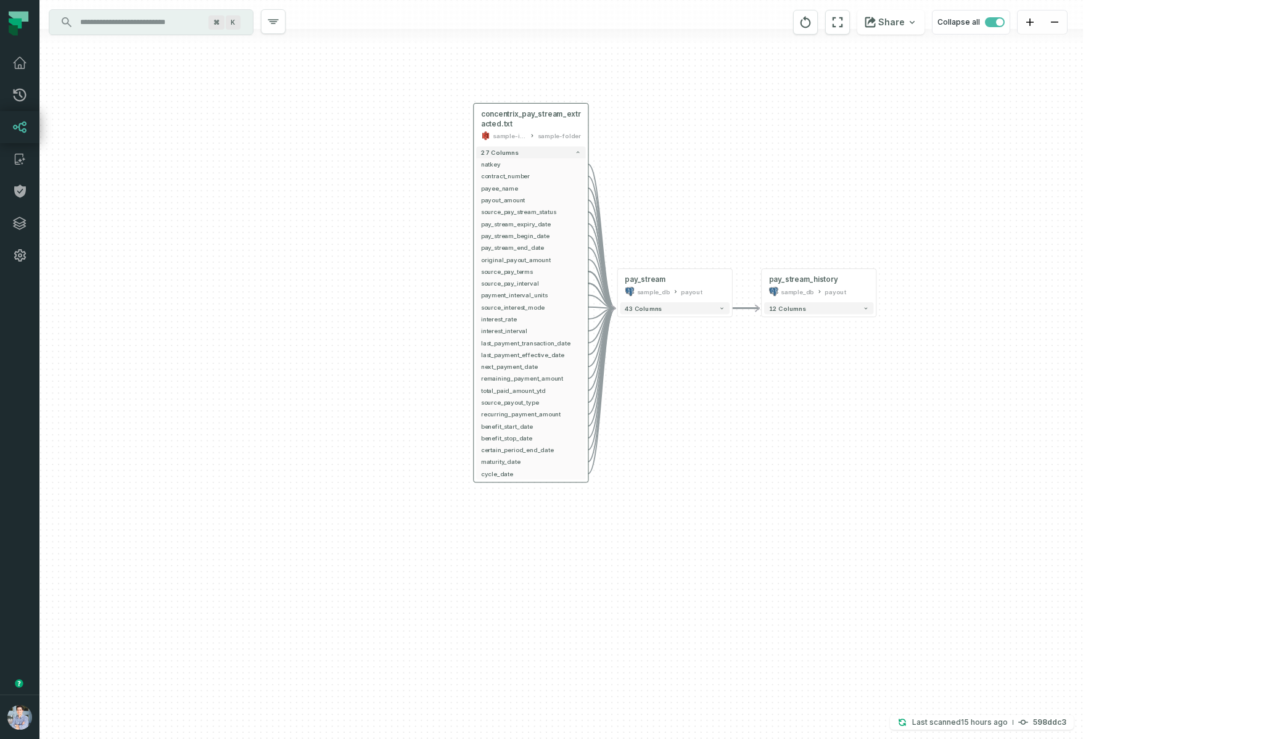
drag, startPoint x: 682, startPoint y: 292, endPoint x: 671, endPoint y: 417, distance: 125.7
click at [672, 417] on div "- pay_stream_history sample_db payout 12 columns + concentrix_pay_stream_extrac…" at bounding box center [560, 369] width 1043 height 739
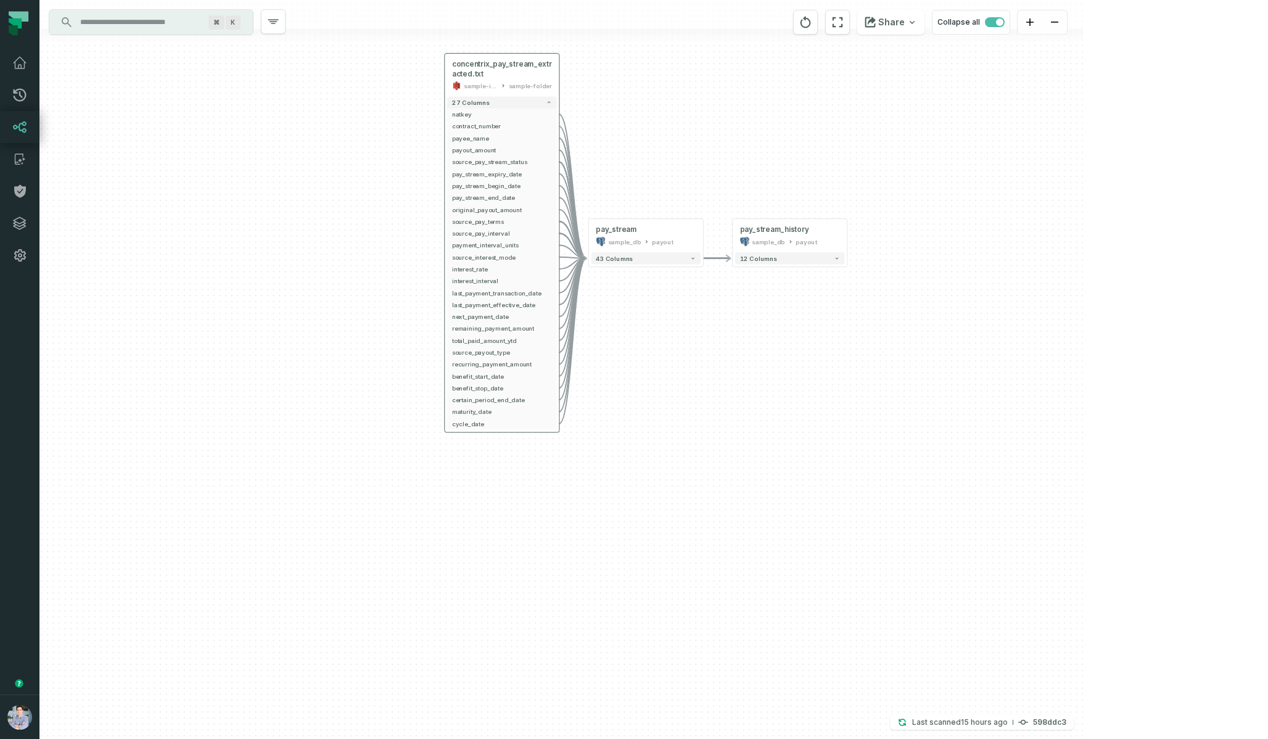
drag, startPoint x: 671, startPoint y: 417, endPoint x: 614, endPoint y: 276, distance: 151.6
click at [614, 287] on div "- pay_stream_history sample_db payout 12 columns + concentrix_pay_stream_extrac…" at bounding box center [560, 369] width 1043 height 739
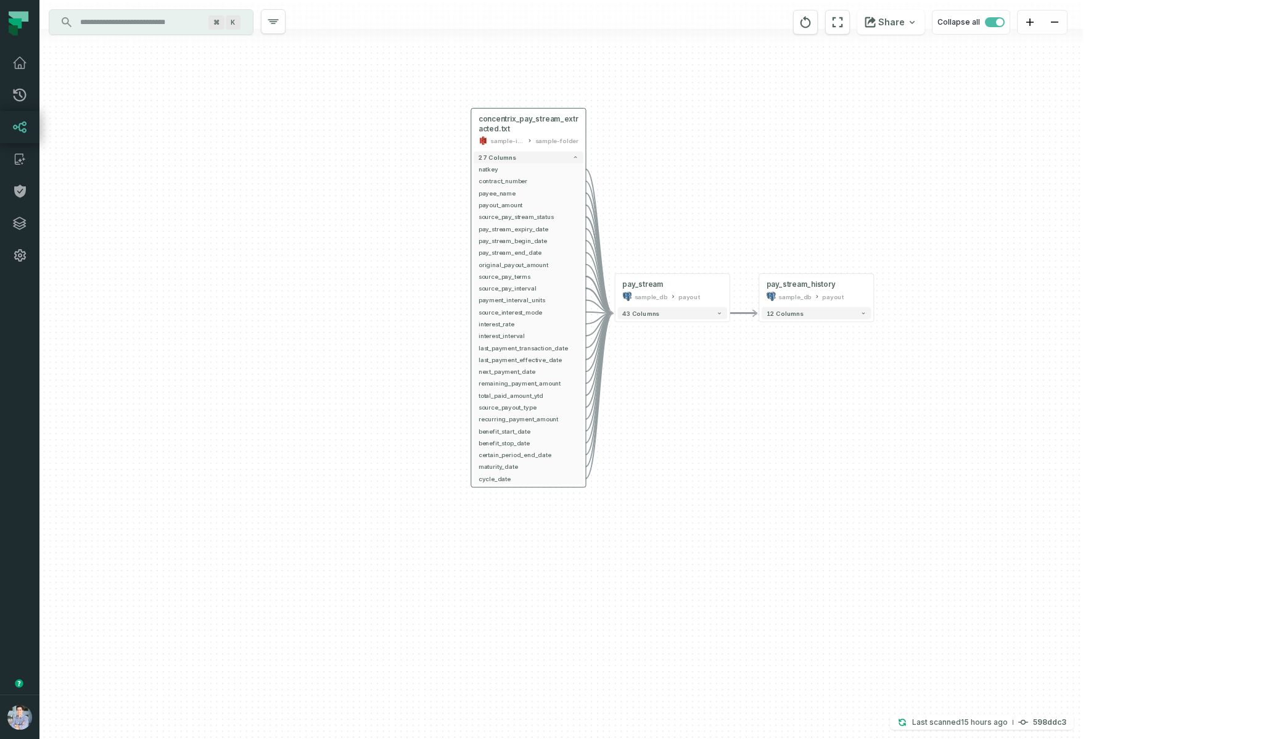
drag, startPoint x: 595, startPoint y: 218, endPoint x: 651, endPoint y: 353, distance: 146.3
